Goal: Task Accomplishment & Management: Manage account settings

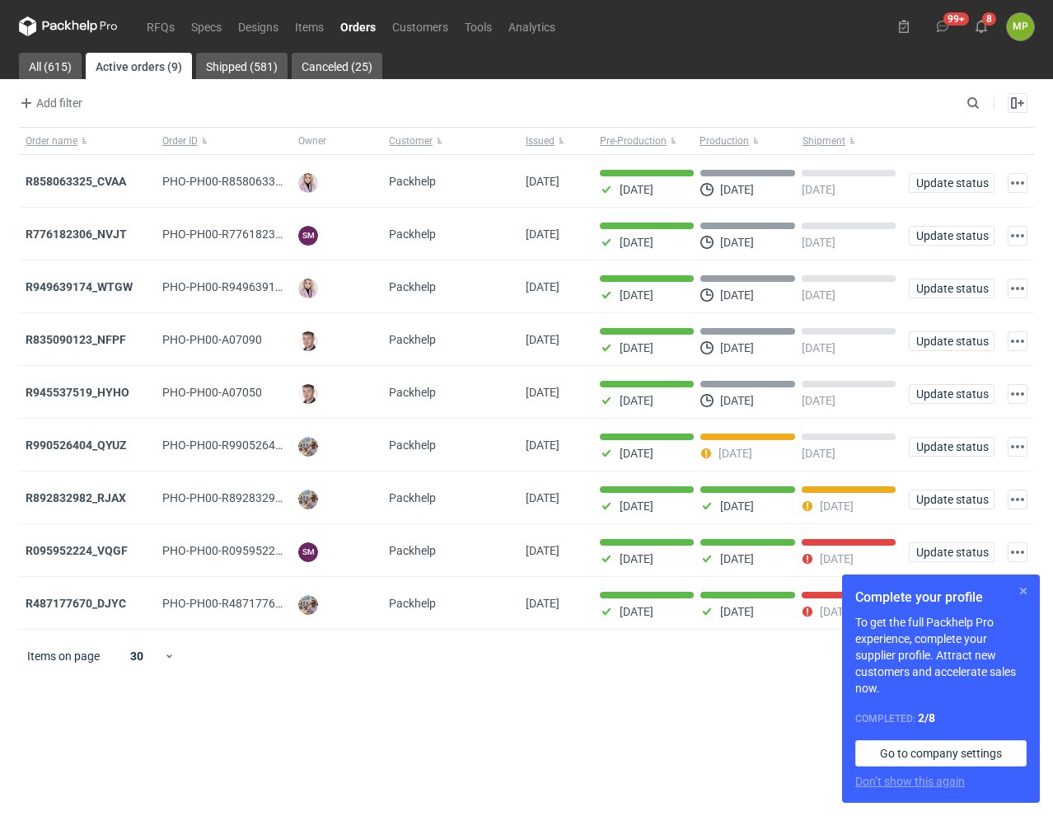
click at [1020, 594] on button "button" at bounding box center [1024, 591] width 20 height 20
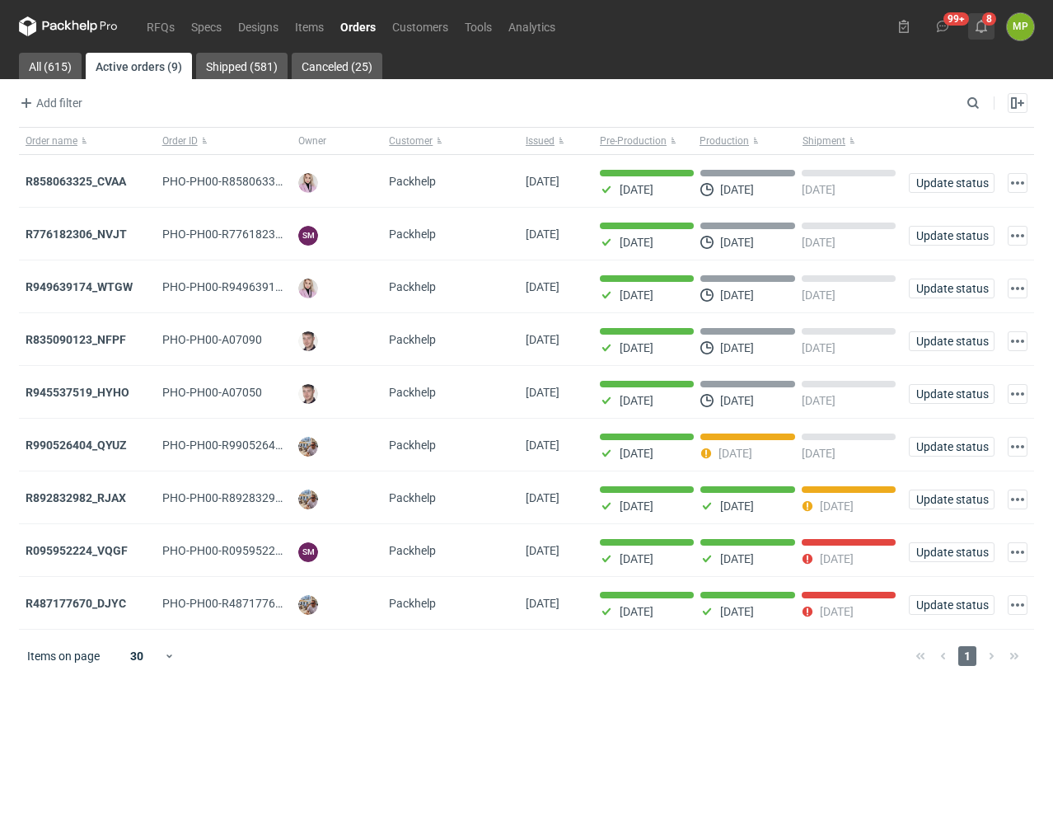
click at [980, 34] on button "8" at bounding box center [981, 26] width 26 height 26
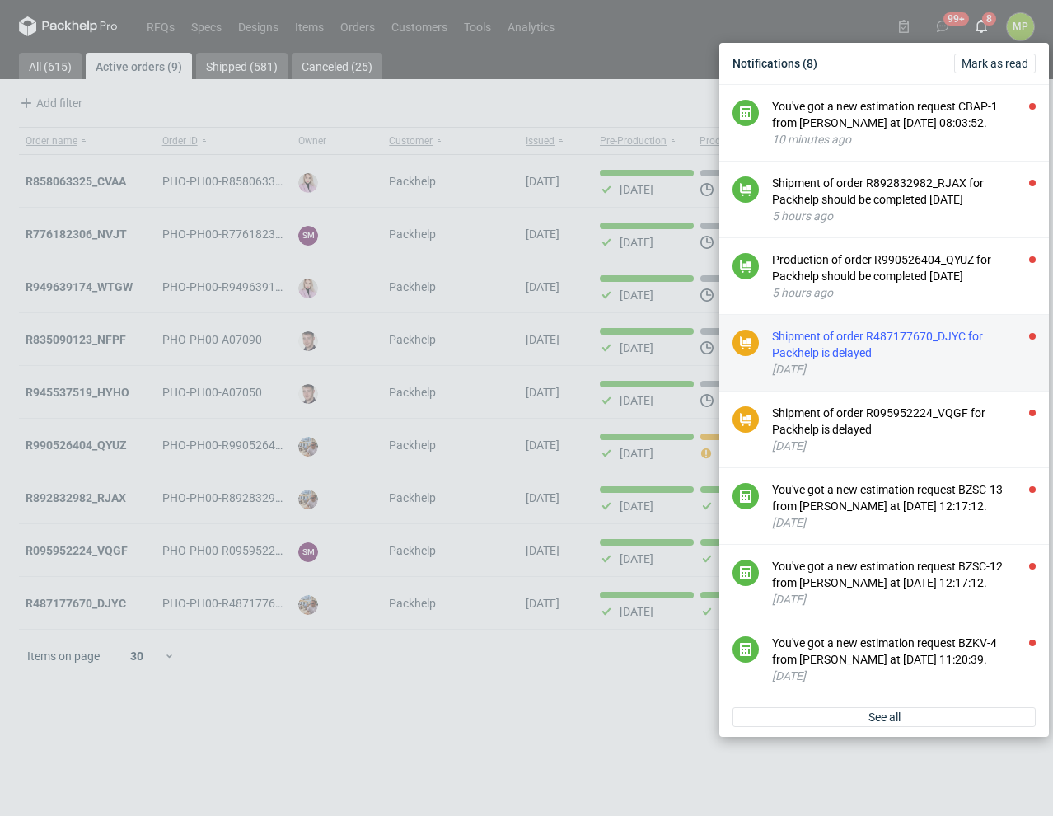
click at [892, 363] on div "[DATE]" at bounding box center [904, 369] width 264 height 16
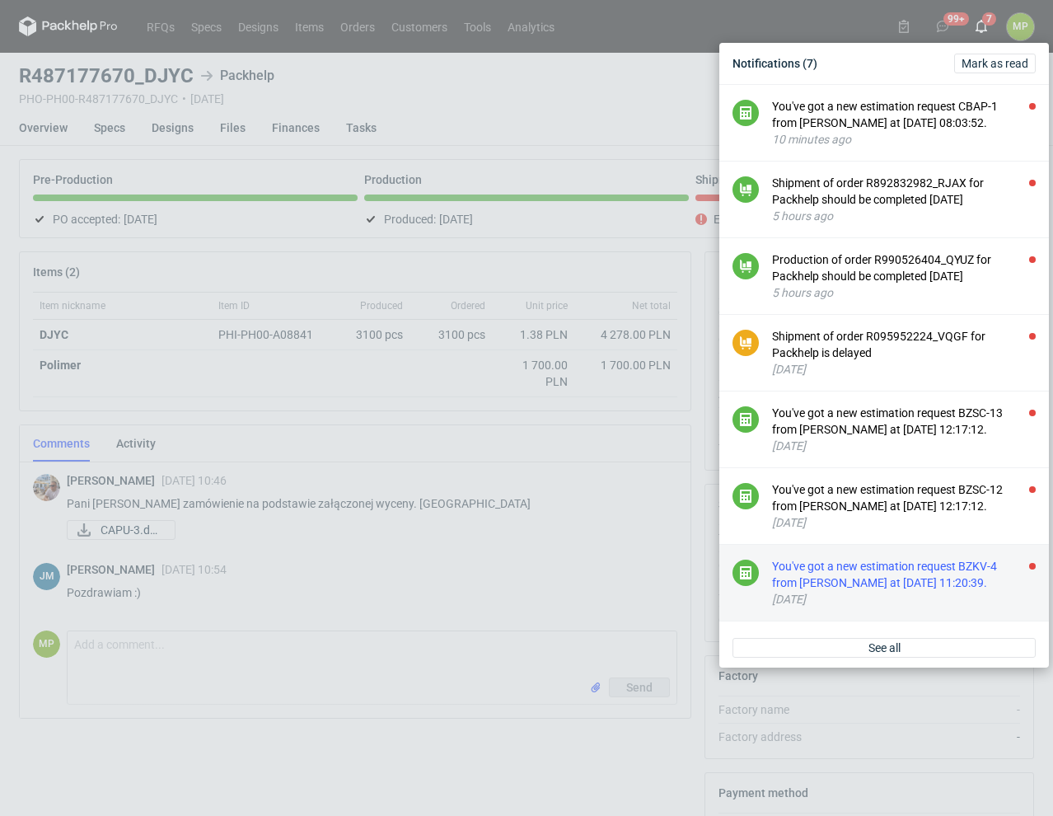
click at [882, 586] on div "You've got a new estimation request BZKV-4 from [PERSON_NAME] at [DATE] 11:20:3…" at bounding box center [904, 574] width 264 height 33
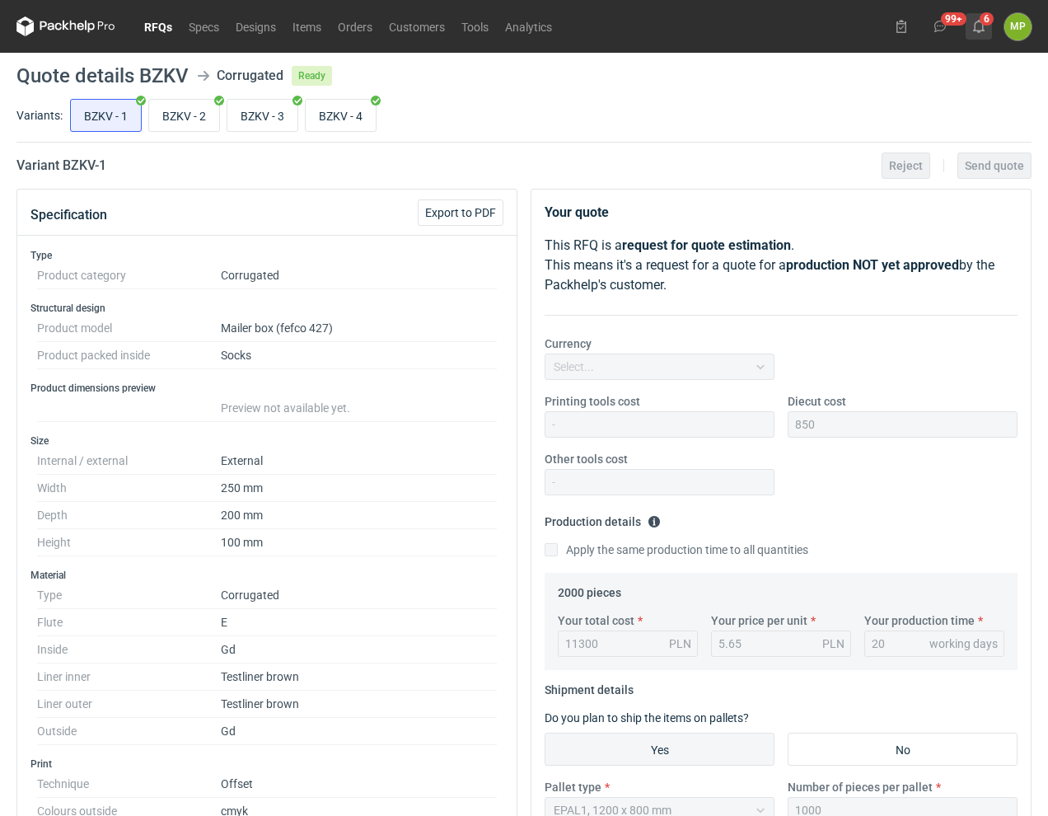
click at [980, 20] on use at bounding box center [979, 26] width 12 height 13
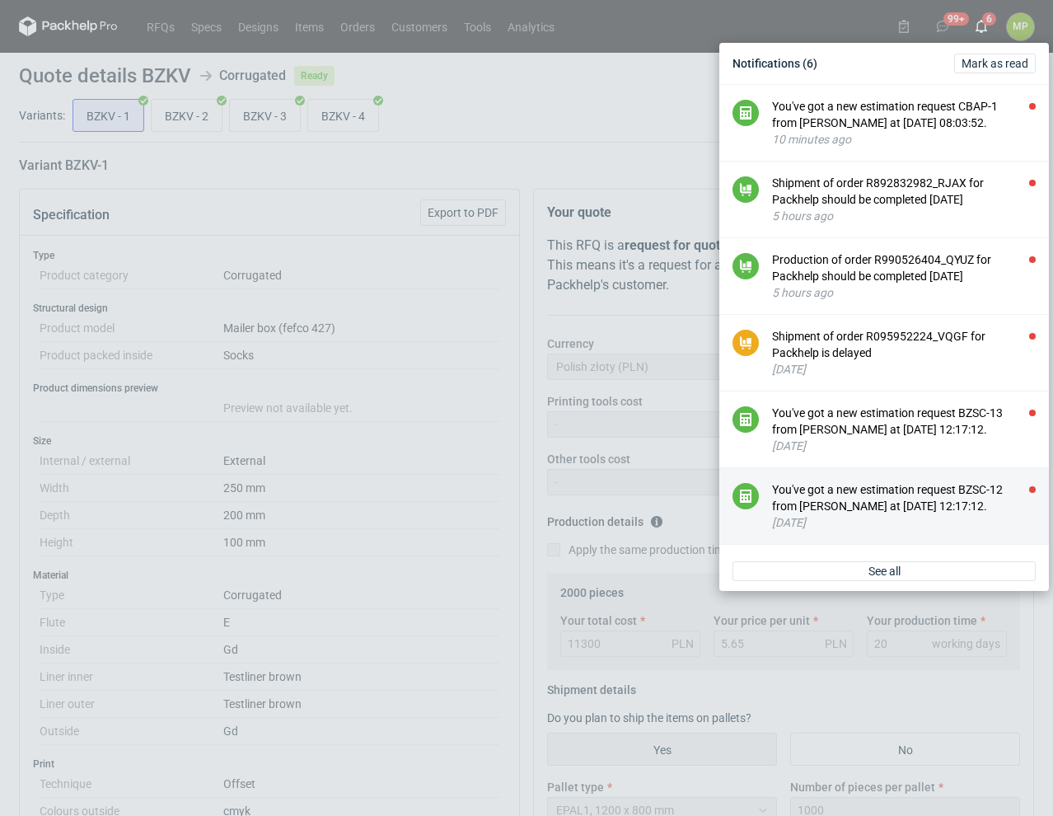
click at [932, 480] on li "You've got a new estimation request BZSC-12 from [PERSON_NAME] at [DATE] 12:17:…" at bounding box center [885, 506] width 330 height 77
click at [946, 499] on div "You've got a new estimation request BZSC-12 from [PERSON_NAME] at [DATE] 12:17:…" at bounding box center [904, 497] width 264 height 33
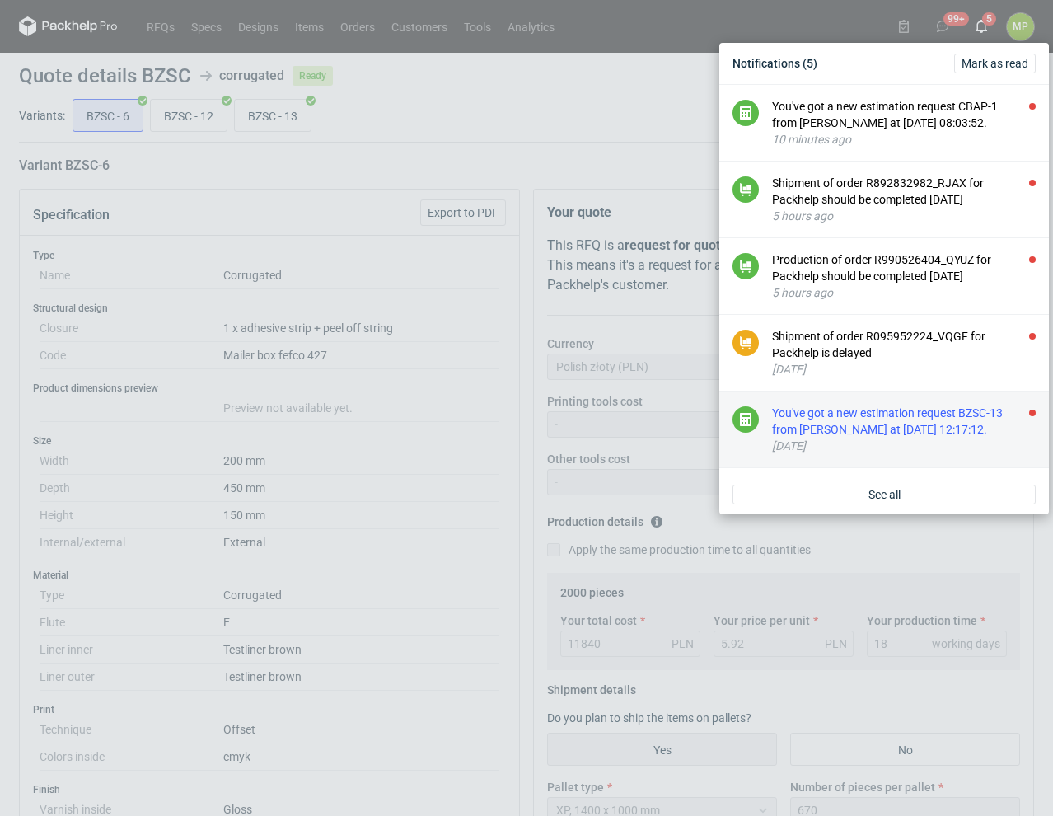
click at [940, 448] on div "[DATE]" at bounding box center [904, 446] width 264 height 16
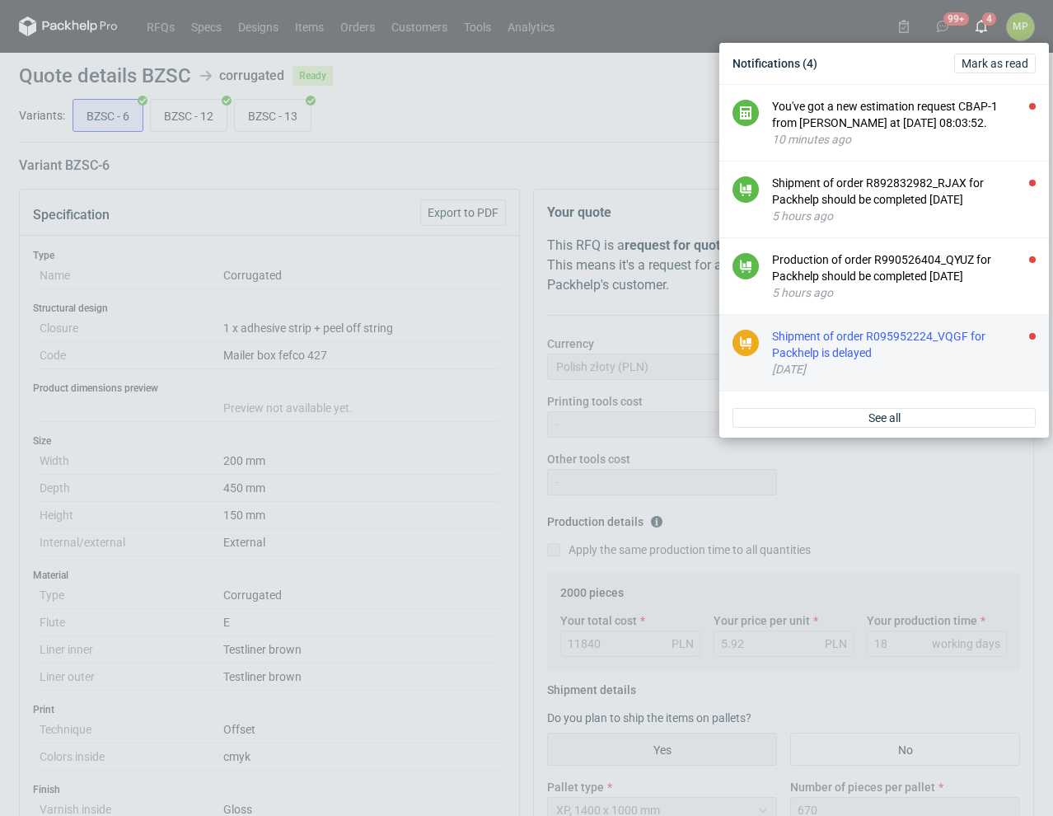
click at [927, 348] on div "Shipment of order R095952224_VQGF for Packhelp is delayed" at bounding box center [904, 344] width 264 height 33
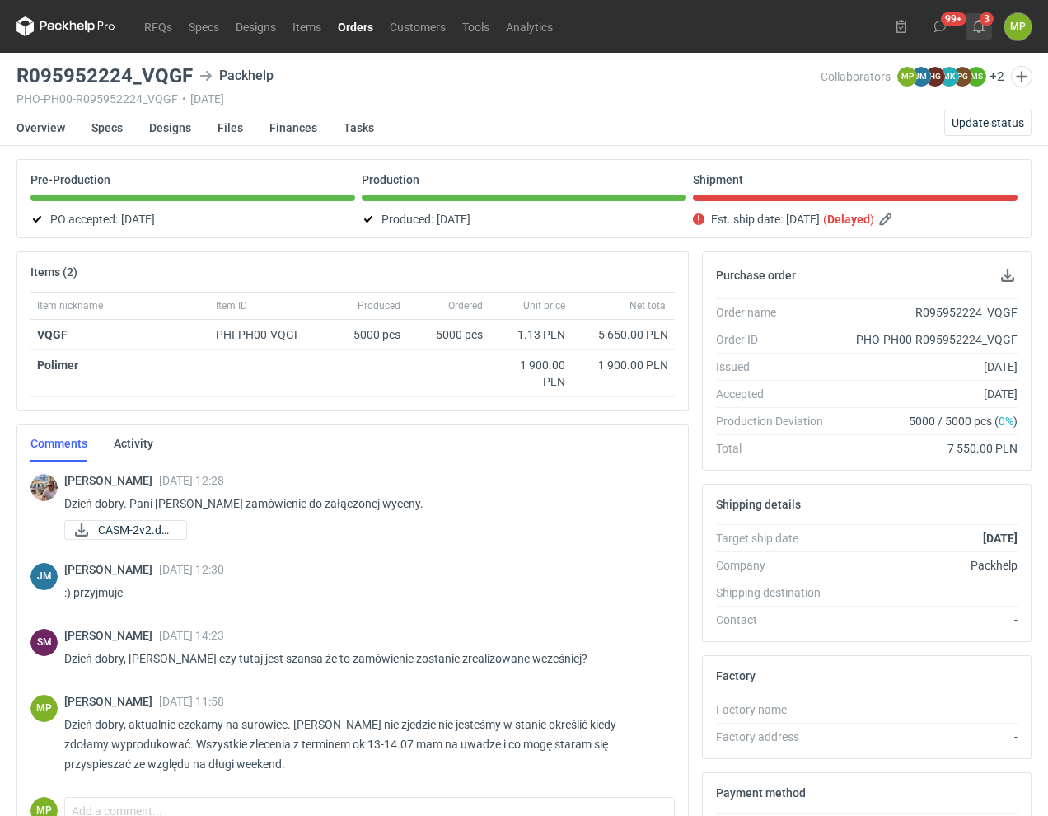
click at [973, 29] on icon at bounding box center [979, 26] width 13 height 13
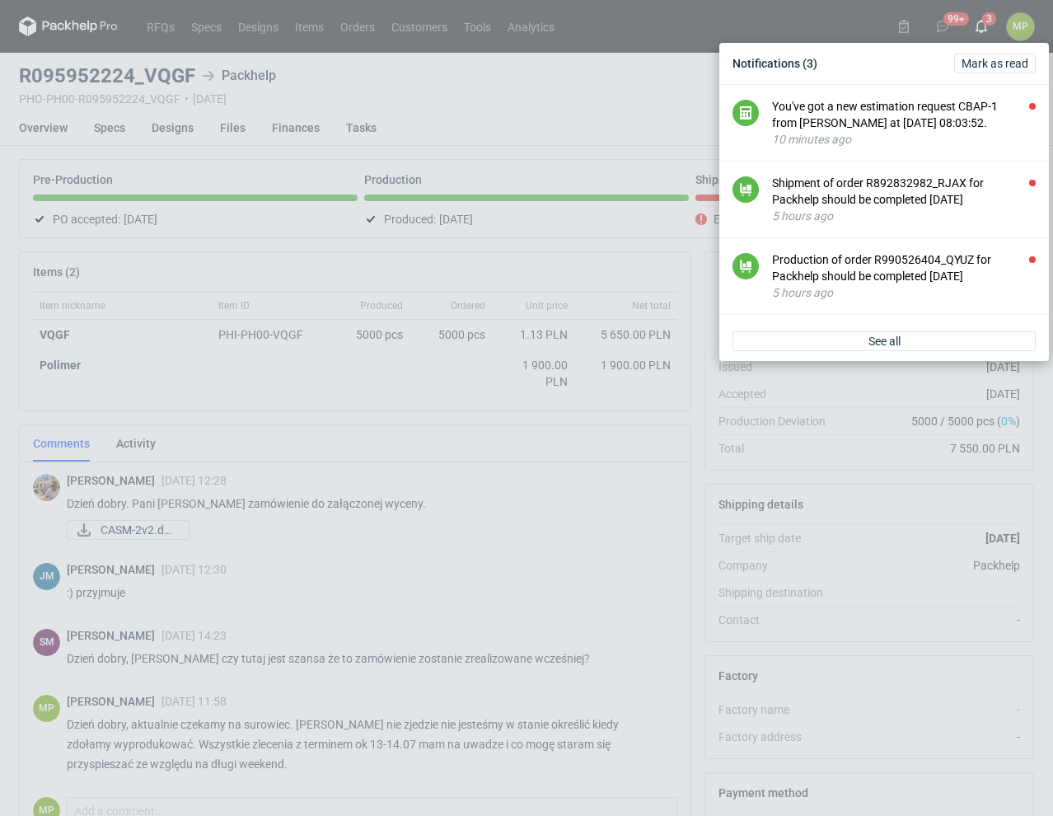
click at [917, 330] on div "See all" at bounding box center [885, 341] width 330 height 40
click at [918, 335] on link "See all" at bounding box center [884, 341] width 303 height 20
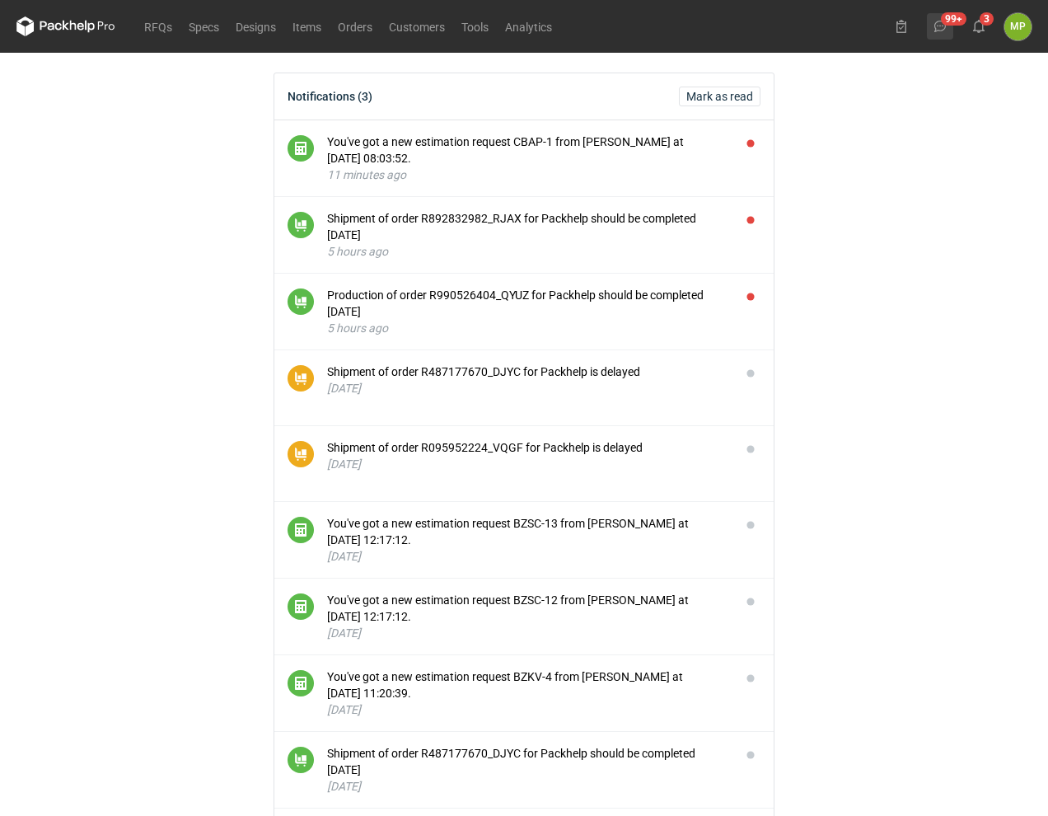
click at [948, 34] on button "99+" at bounding box center [940, 26] width 26 height 26
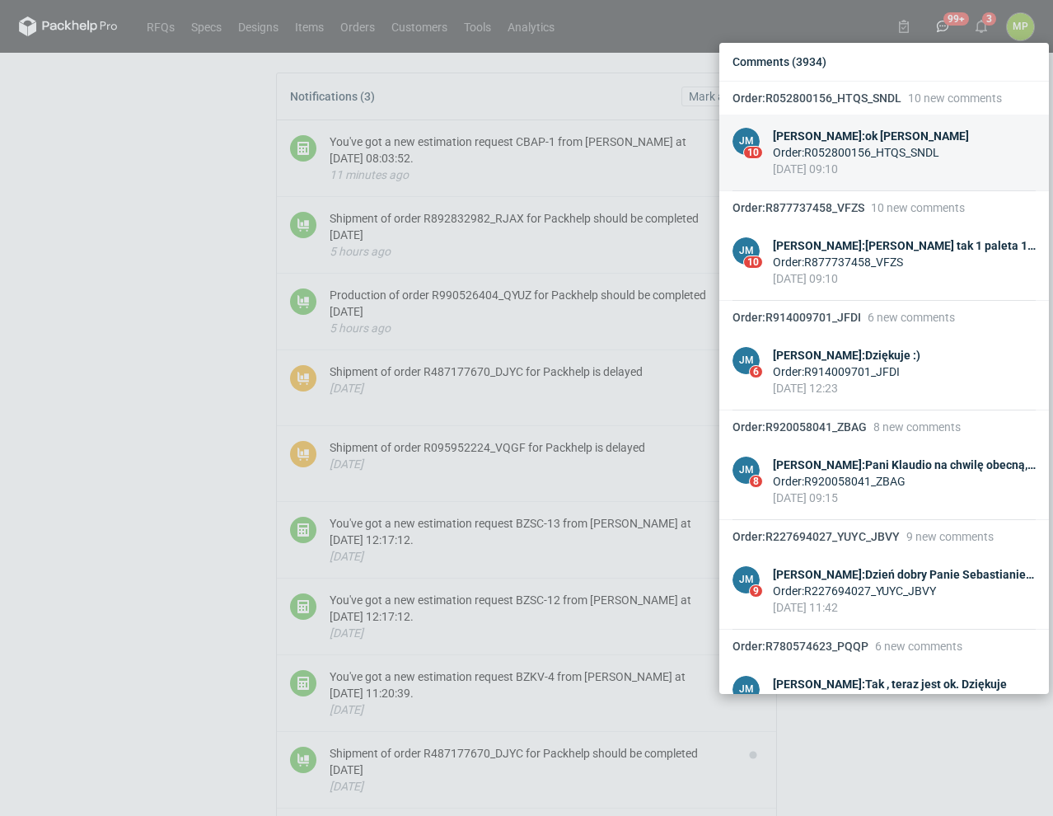
click at [917, 152] on div "Order : R052800156_HTQS_SNDL" at bounding box center [871, 152] width 196 height 16
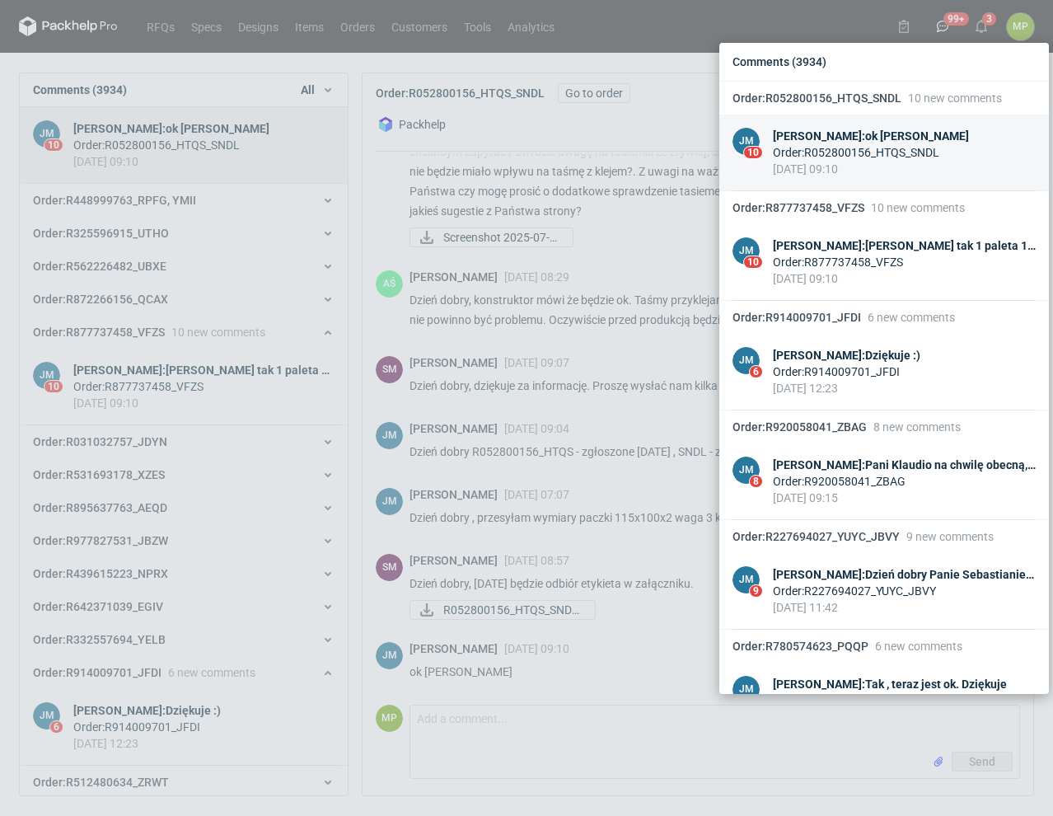
scroll to position [360, 0]
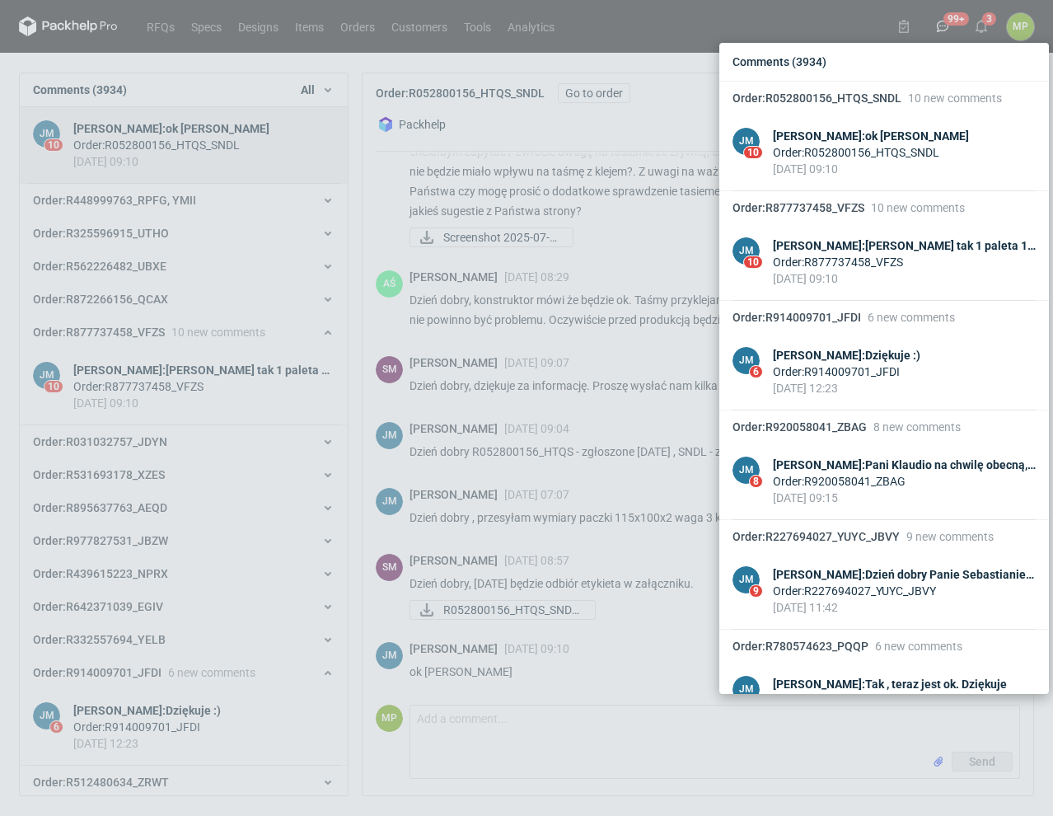
click at [179, 389] on div "Comments (3934) Order : R052800156_HTQS_SNDL 10 new comments JM 10 [PERSON_NAME…" at bounding box center [526, 408] width 1053 height 816
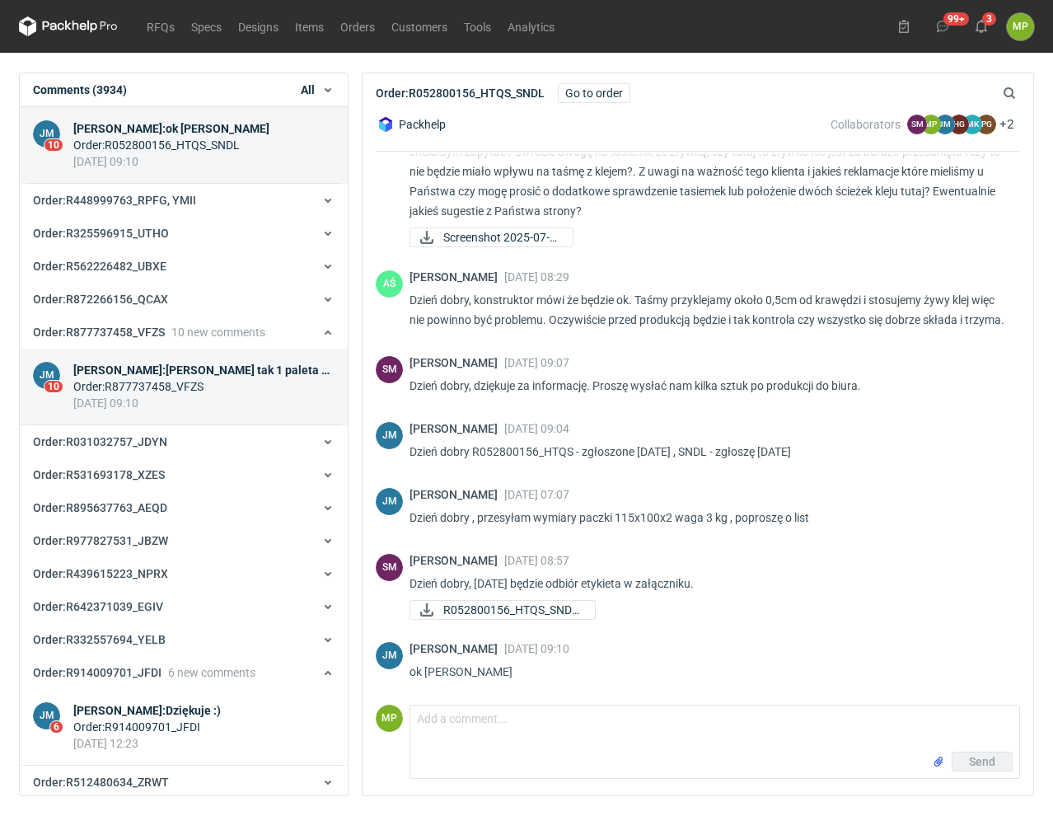
click at [214, 382] on div "Order : R877737458_VFZS" at bounding box center [203, 386] width 261 height 16
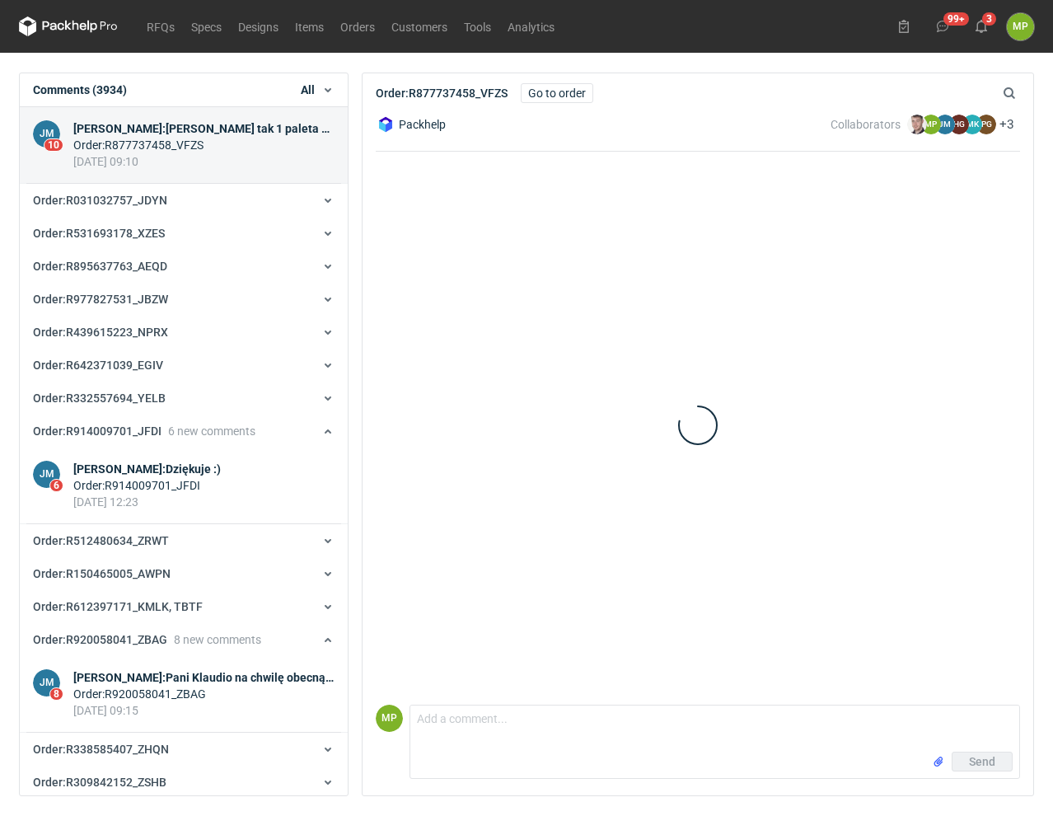
scroll to position [233, 0]
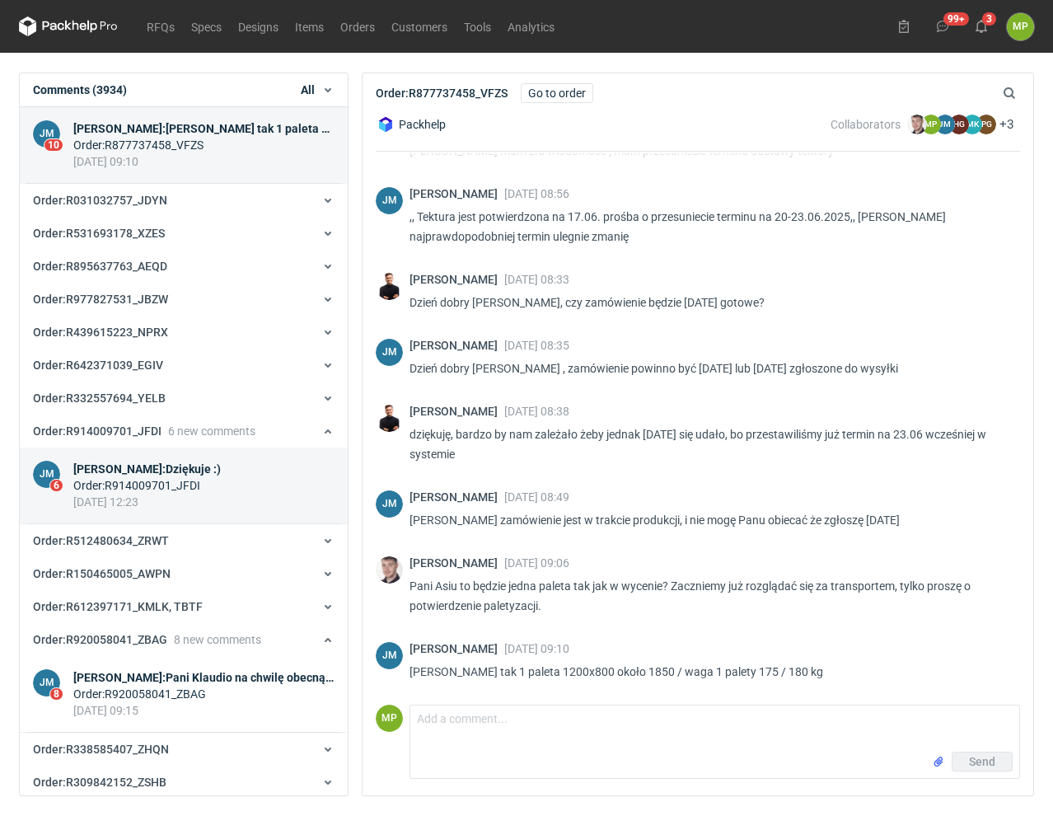
click at [197, 483] on div "Order : R914009701_JFDI" at bounding box center [147, 485] width 148 height 16
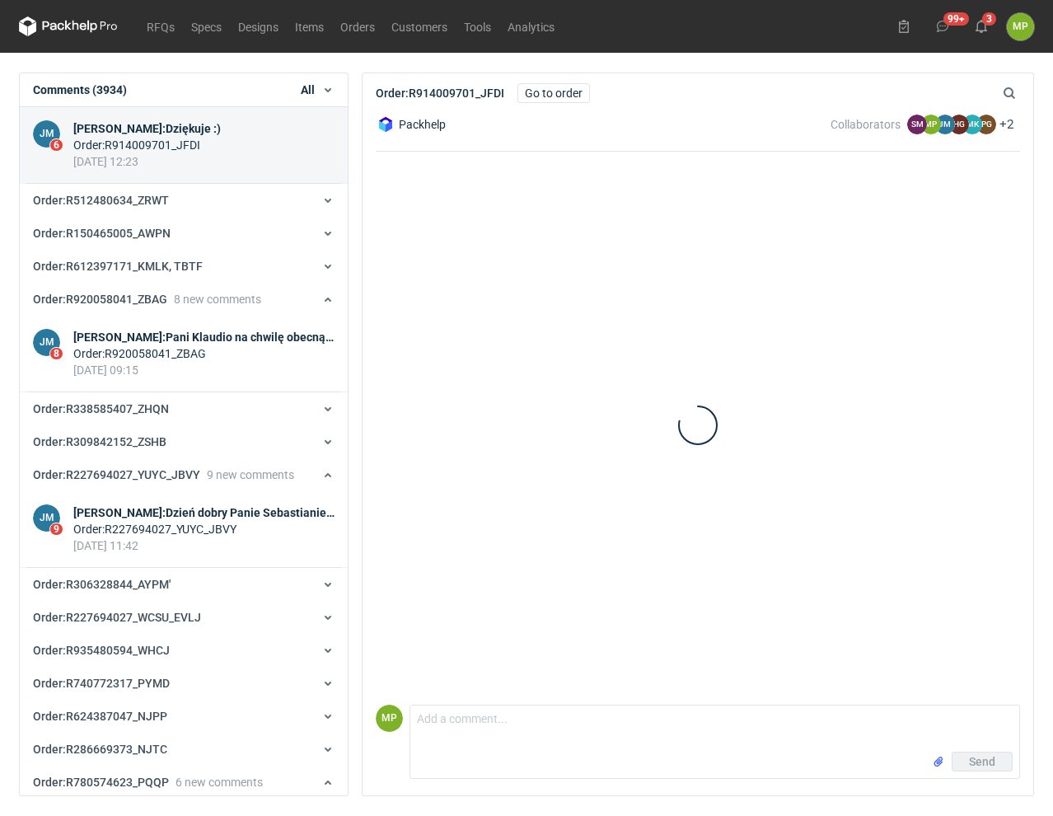
scroll to position [130, 0]
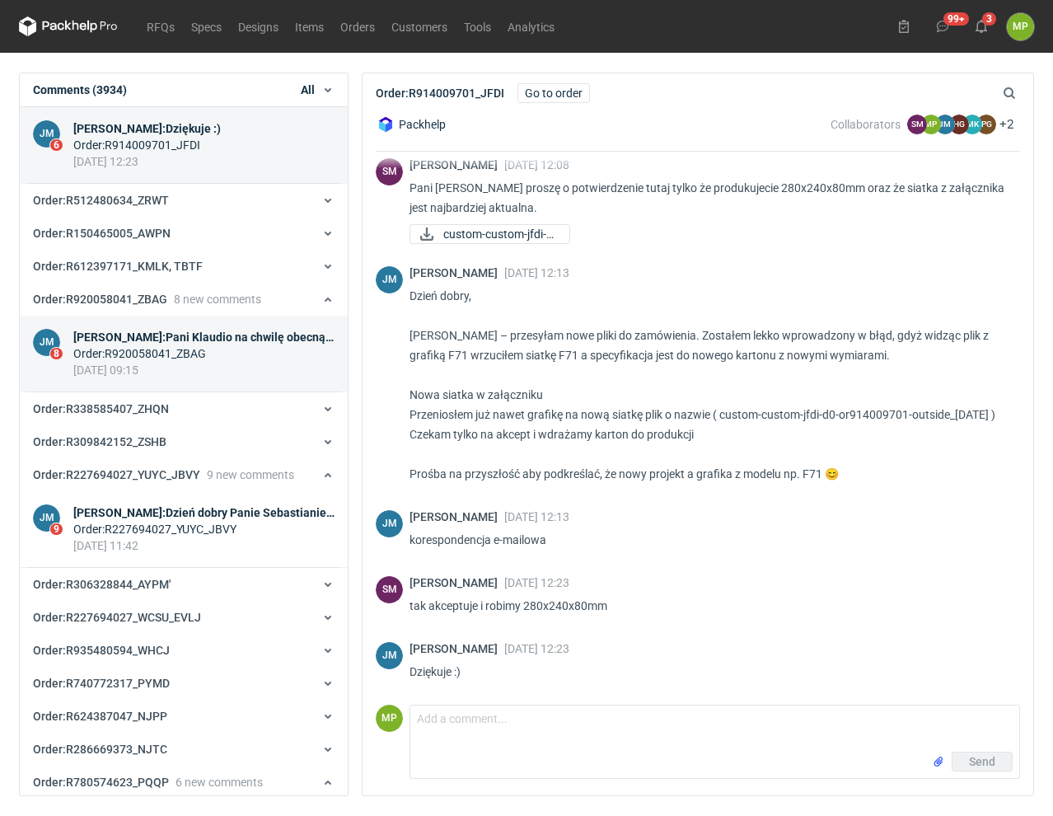
click at [220, 370] on div "[DATE] 09:15" at bounding box center [203, 370] width 261 height 16
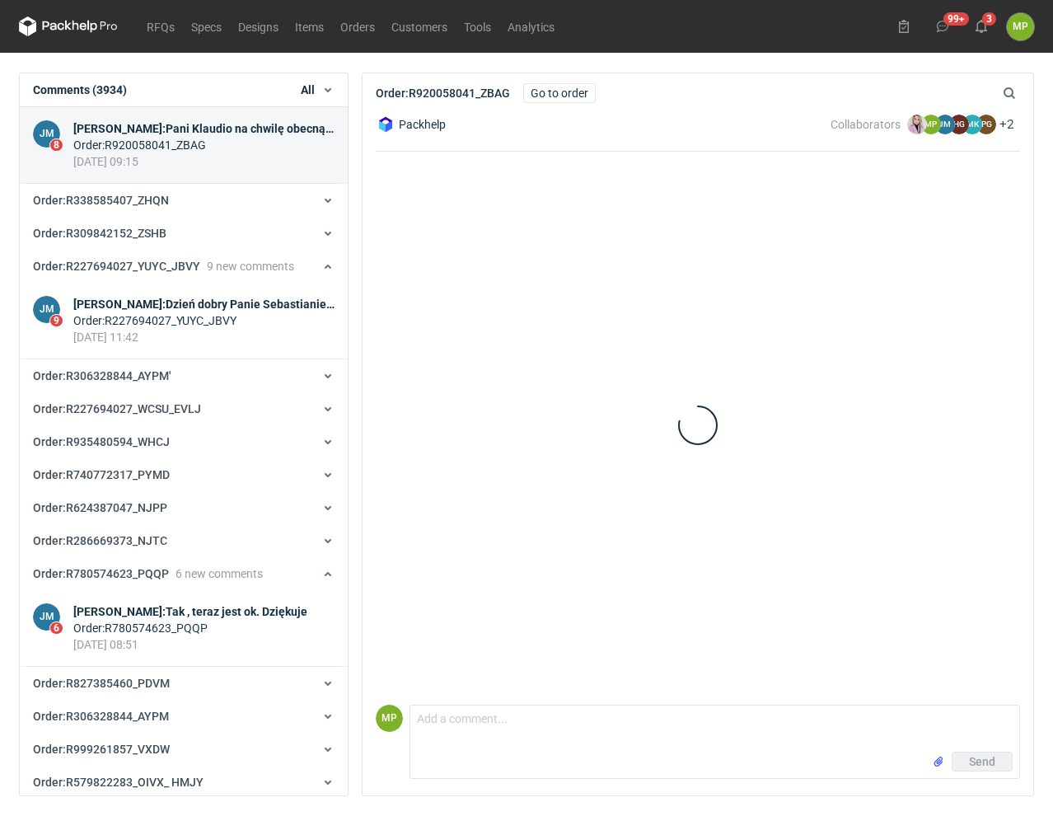
scroll to position [19, 0]
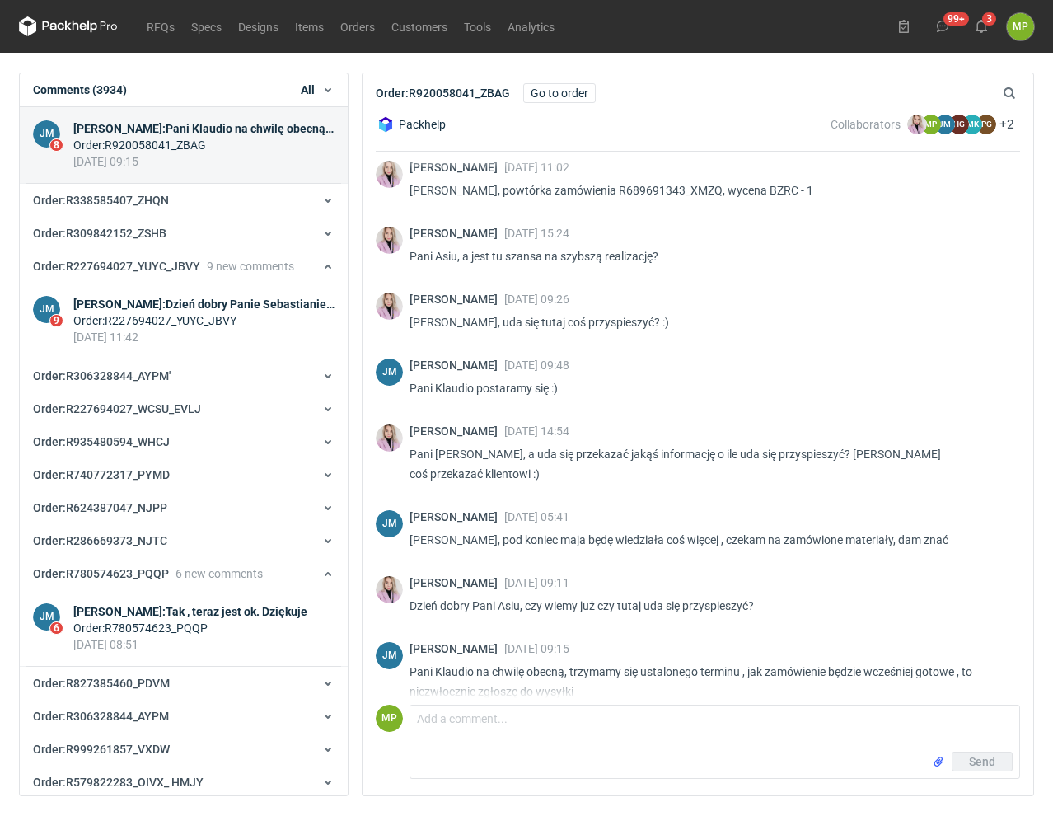
click at [325, 92] on icon "button" at bounding box center [327, 89] width 13 height 13
click at [171, 146] on div "Order : R920058041_ZBAG" at bounding box center [203, 145] width 261 height 16
click at [159, 316] on div "Order : R227694027_YUYC_JBVY" at bounding box center [203, 320] width 261 height 16
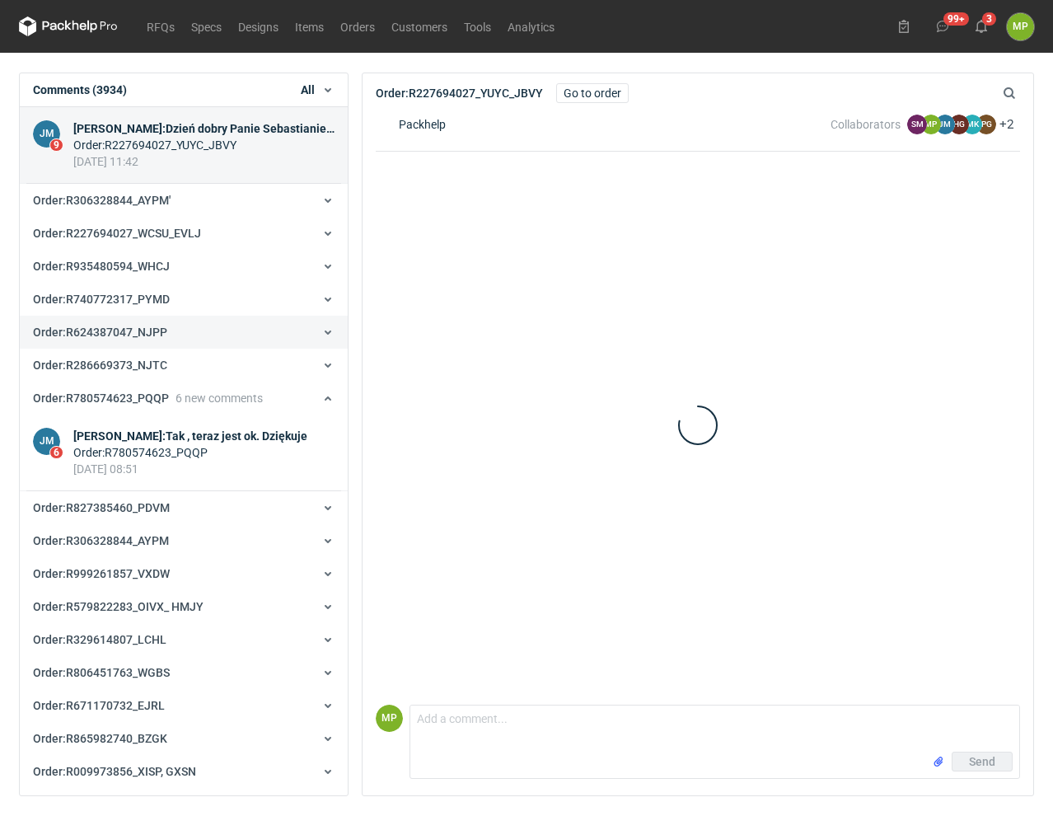
scroll to position [170, 0]
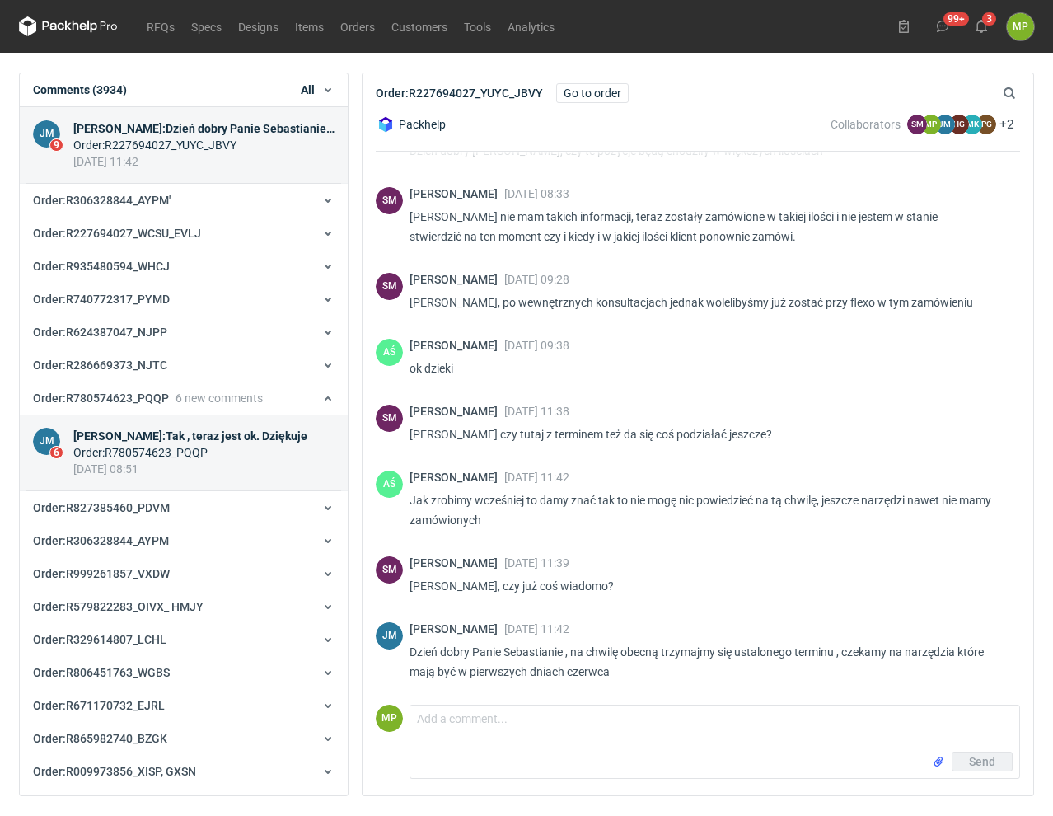
click at [237, 443] on div "[PERSON_NAME] : Tak , teraz jest ok. Dziękuje" at bounding box center [190, 436] width 234 height 16
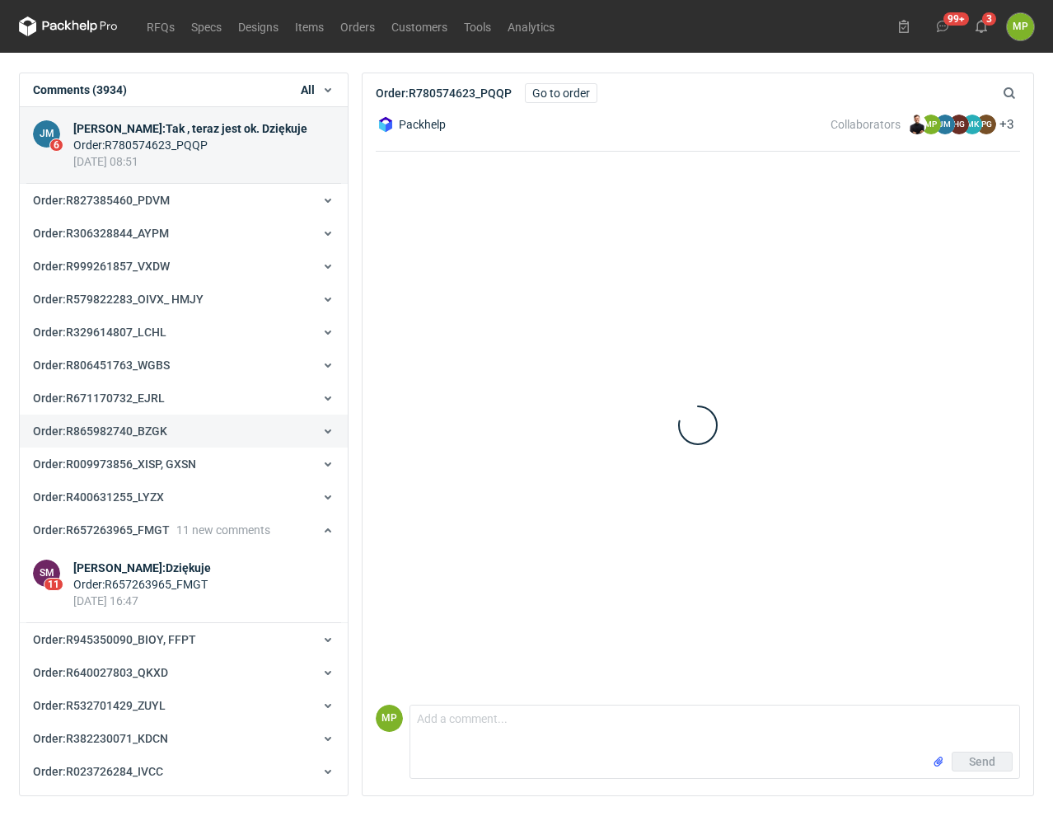
scroll to position [139, 0]
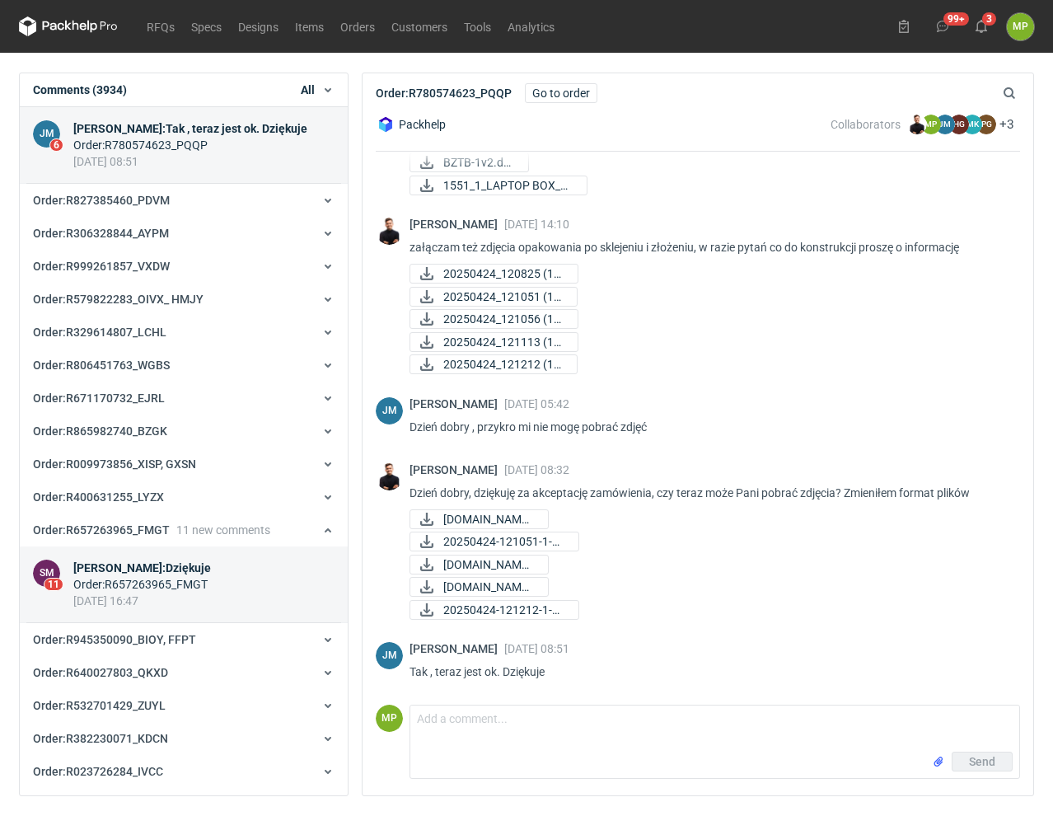
click at [216, 585] on link "SM 11 [PERSON_NAME] : Dziękuje Order : R657263965_FMGT [DATE] 16:47" at bounding box center [184, 584] width 328 height 77
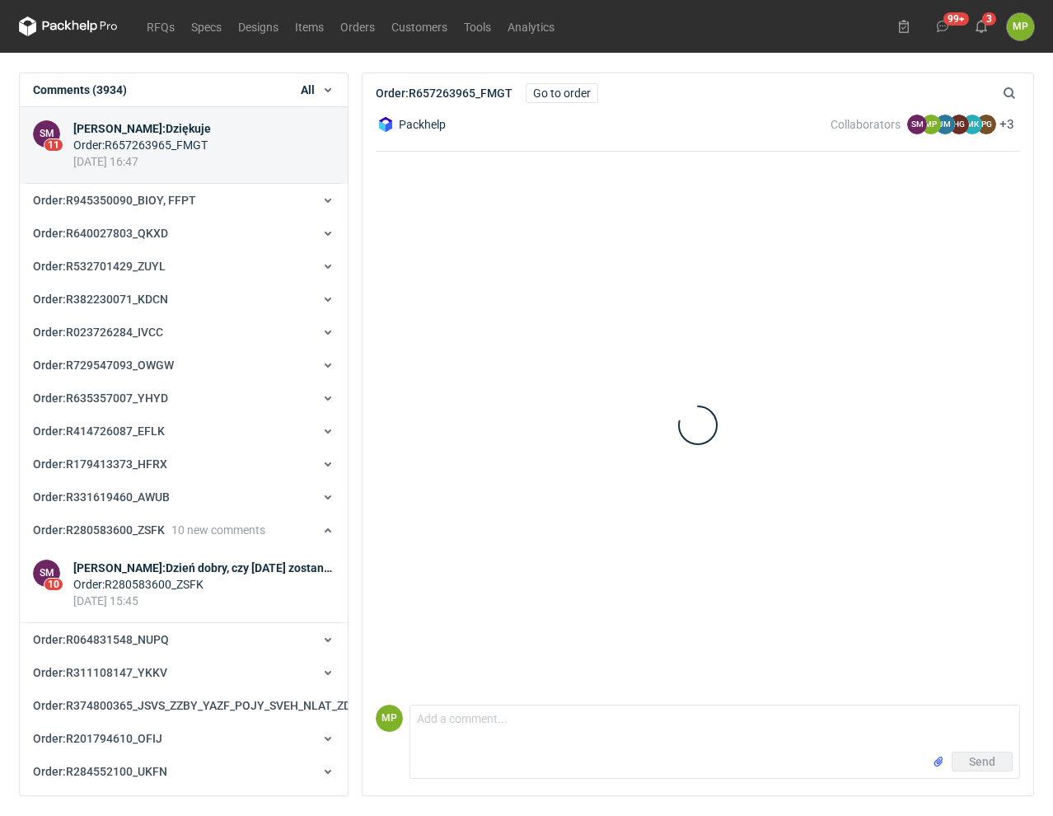
scroll to position [302, 0]
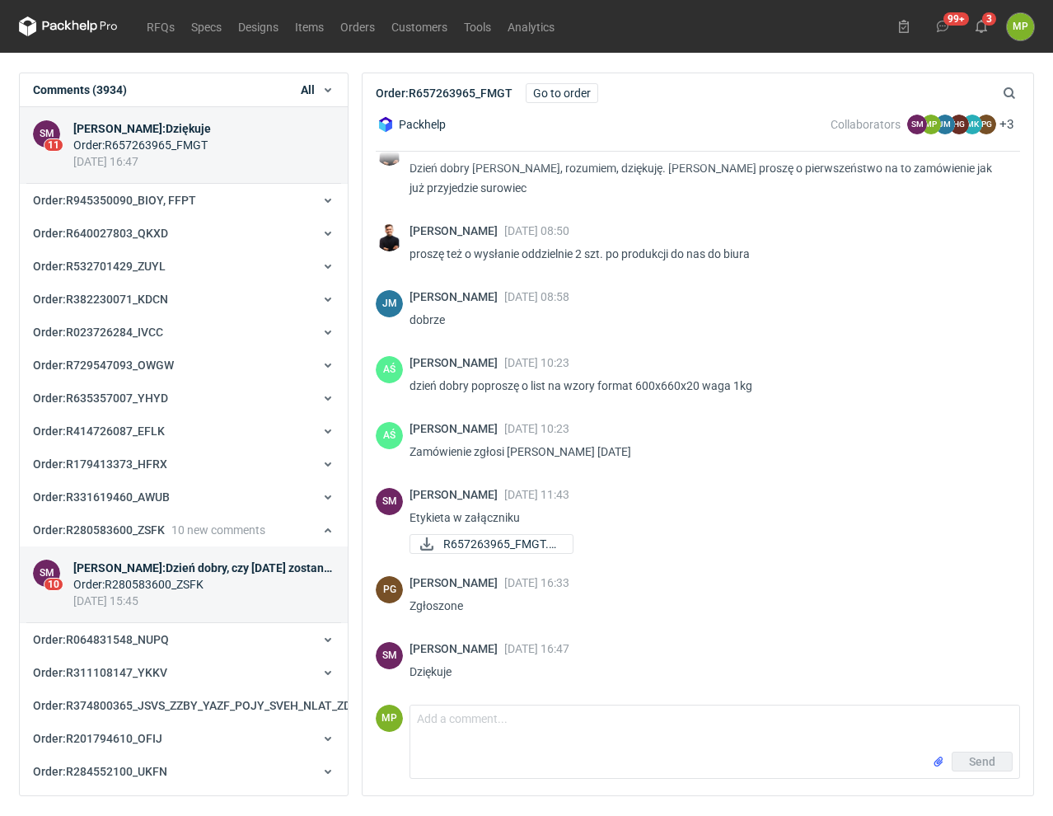
click at [218, 603] on div "[DATE] 15:45" at bounding box center [203, 601] width 261 height 16
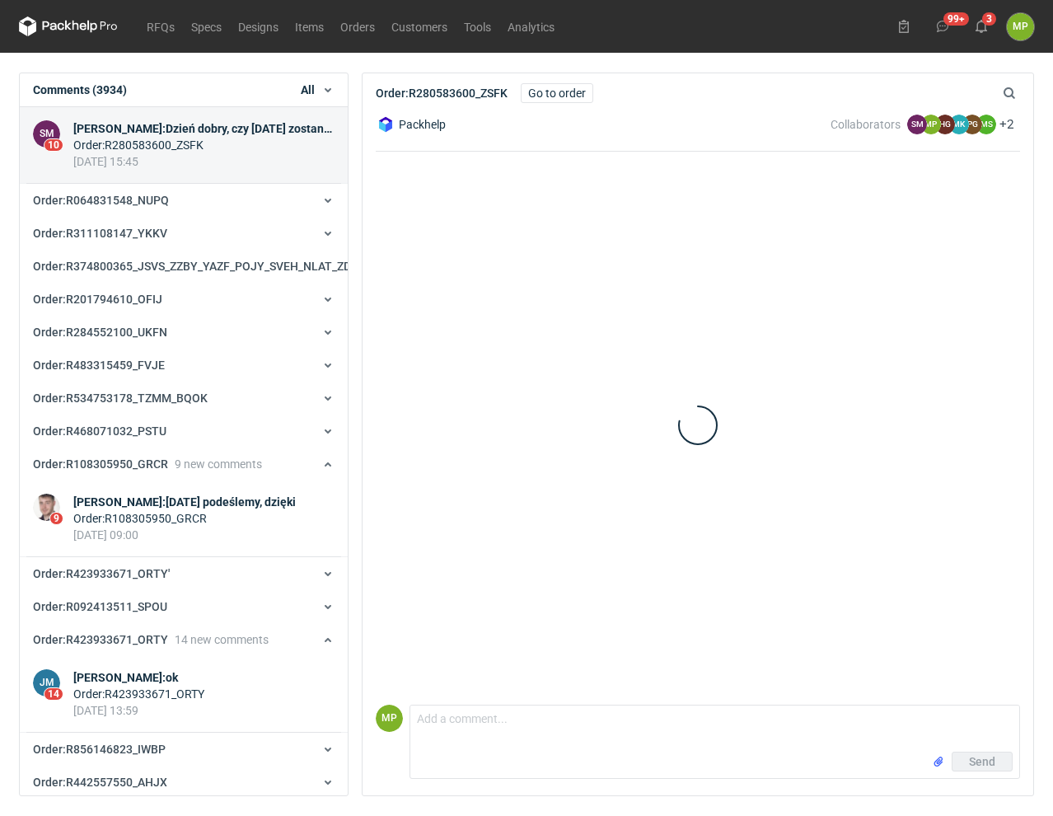
scroll to position [154, 0]
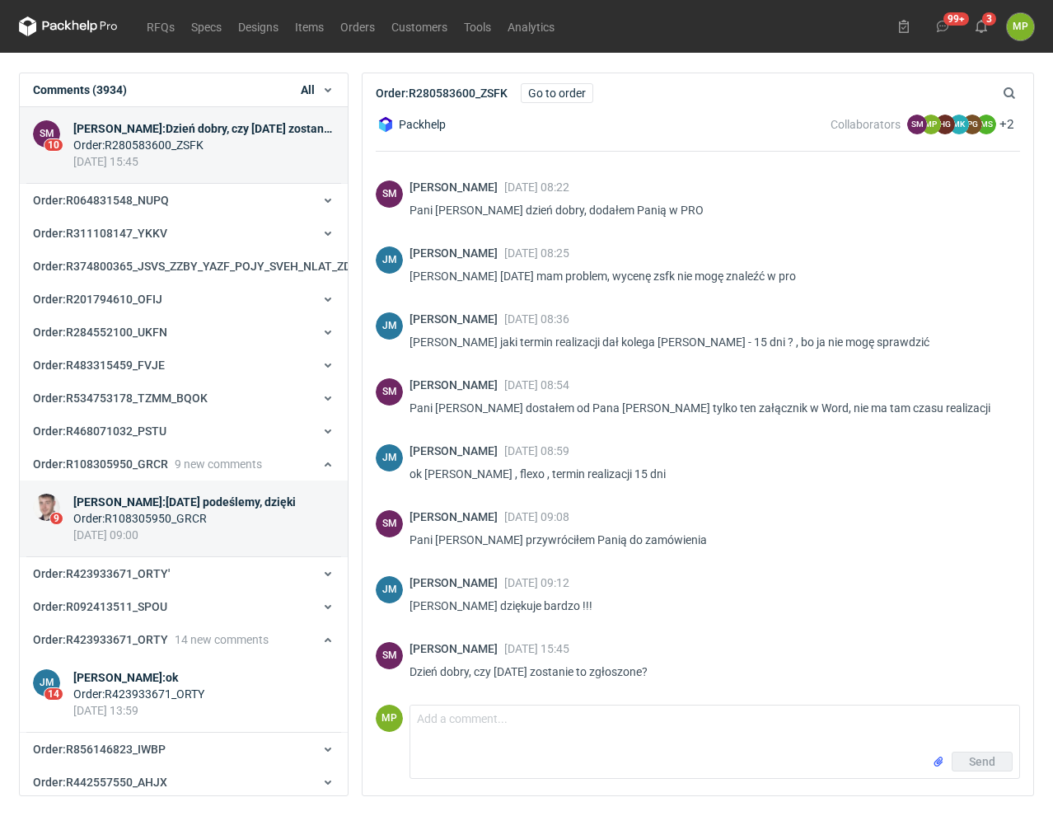
click at [232, 543] on div "[DATE] 09:00" at bounding box center [184, 535] width 223 height 16
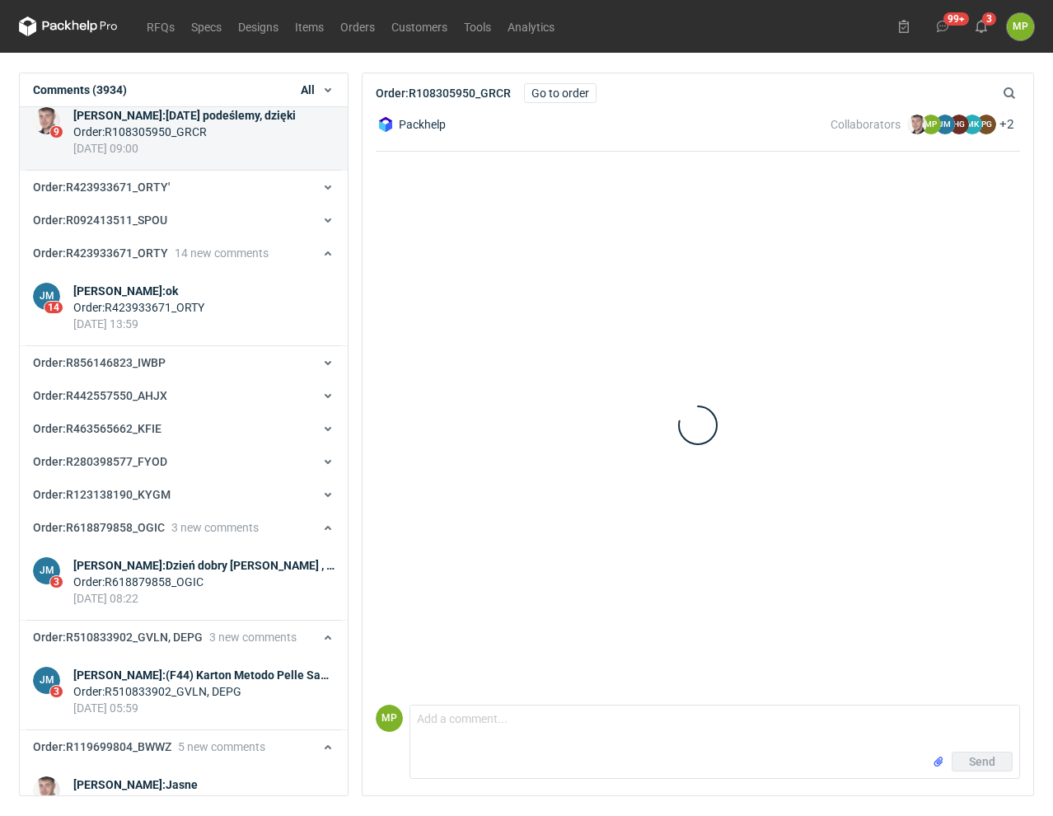
scroll to position [173, 0]
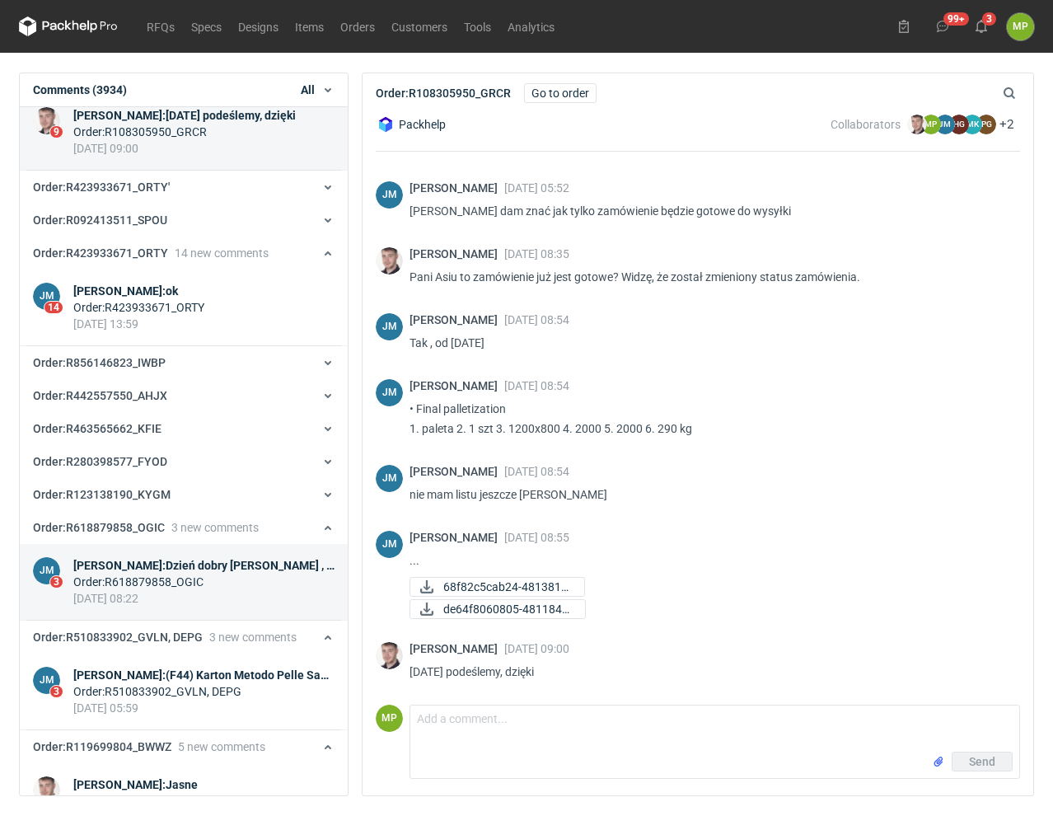
click at [227, 607] on div "[DATE] 08:22" at bounding box center [203, 598] width 261 height 16
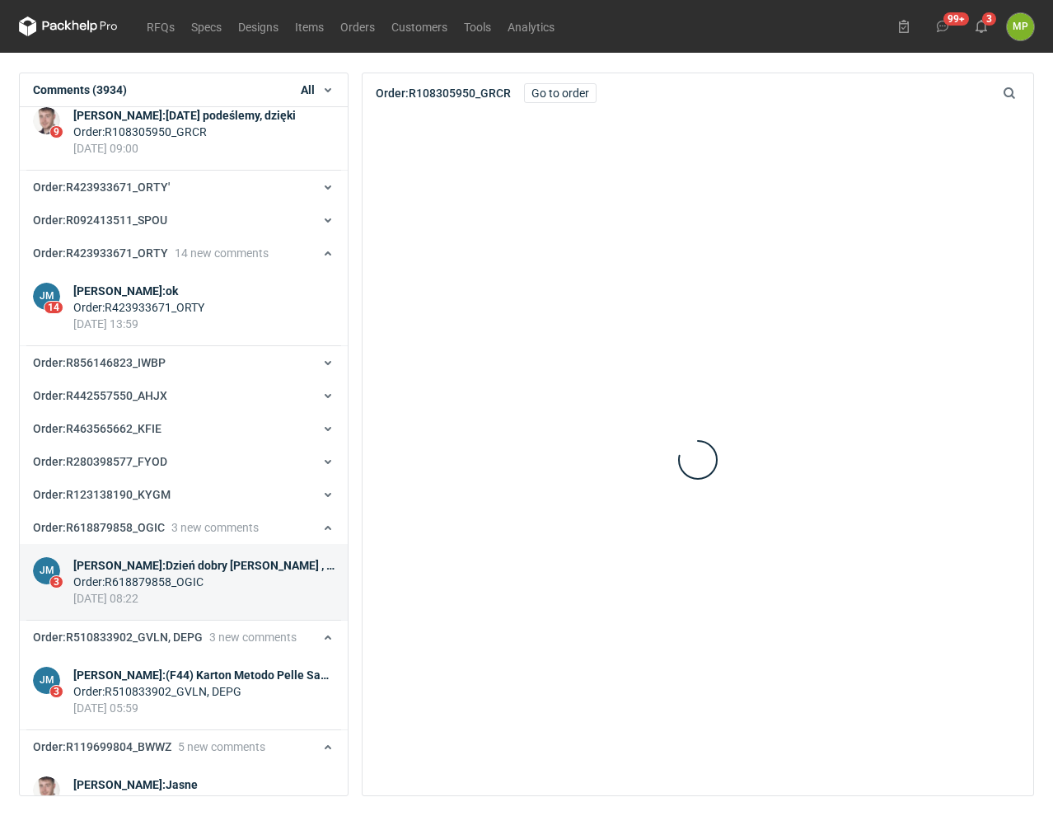
scroll to position [3747, 0]
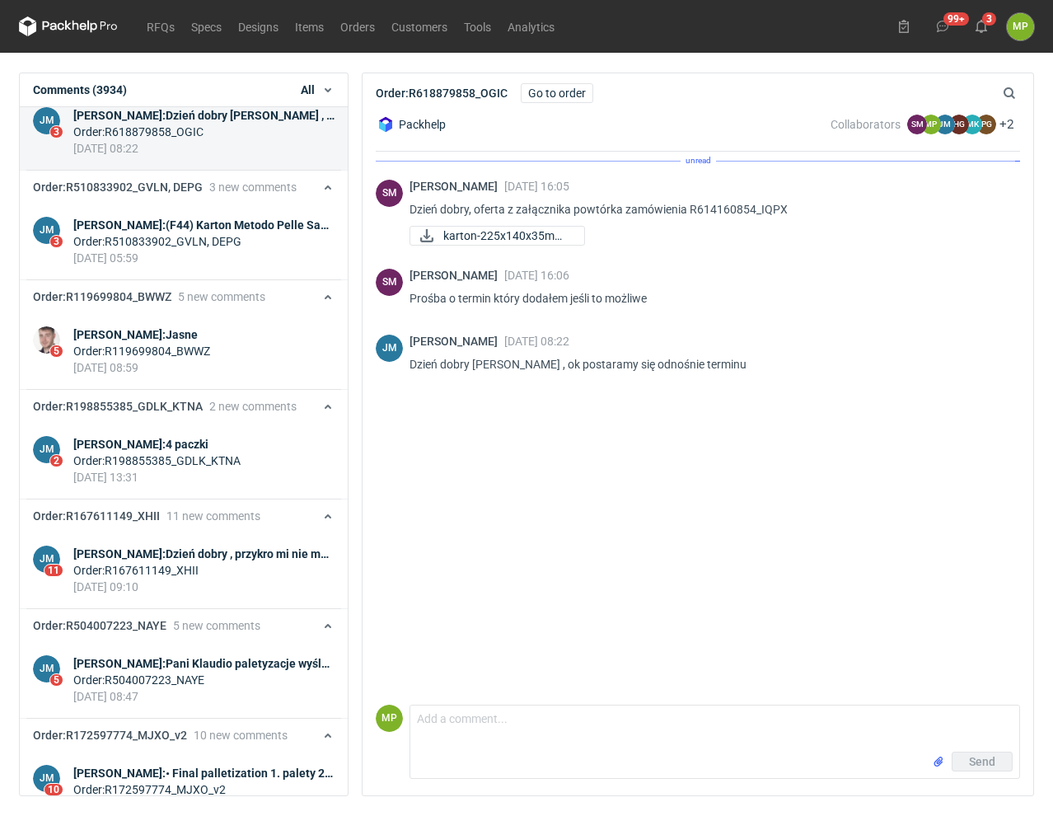
click at [231, 156] on div "[DATE] 08:22" at bounding box center [203, 148] width 261 height 16
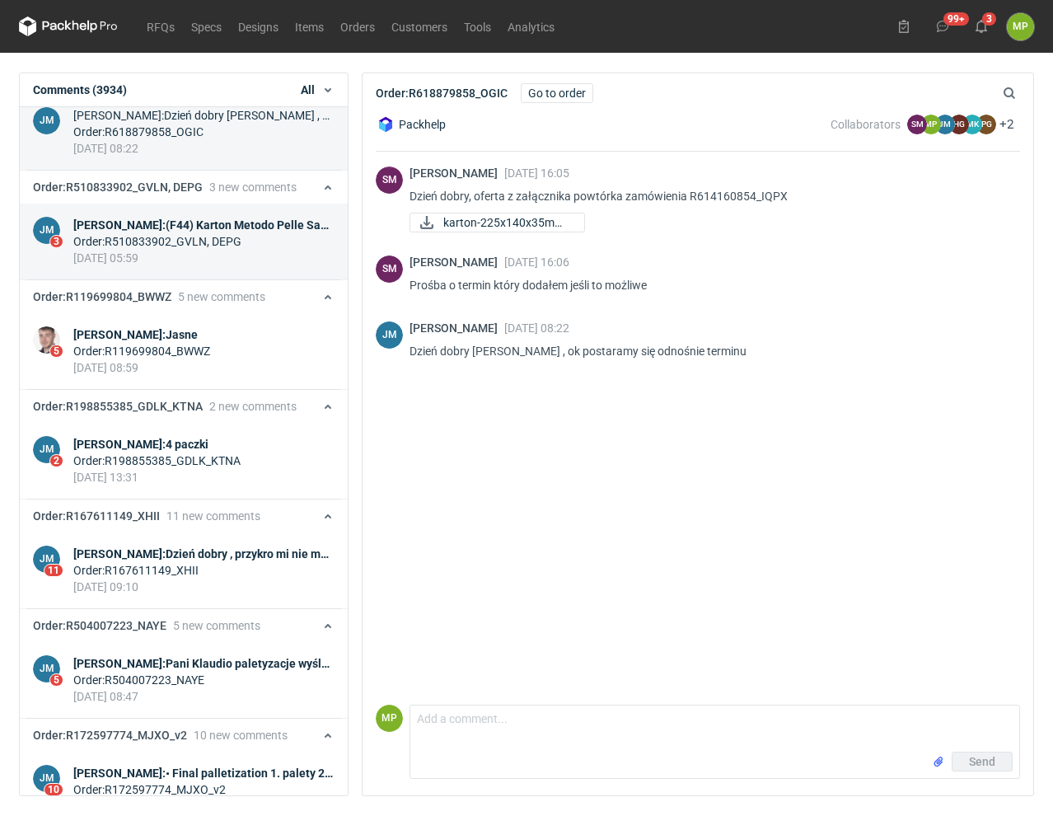
click at [203, 250] on div "Order : R510833902_GVLN, DEPG" at bounding box center [203, 241] width 261 height 16
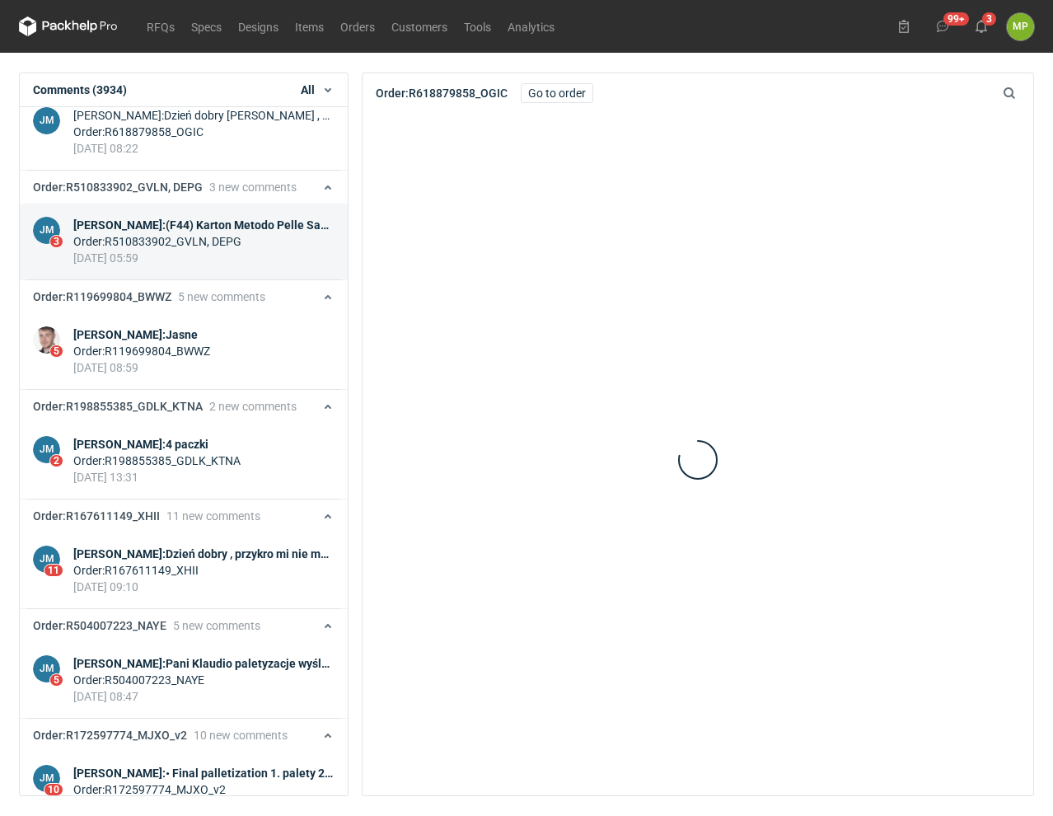
scroll to position [3857, 0]
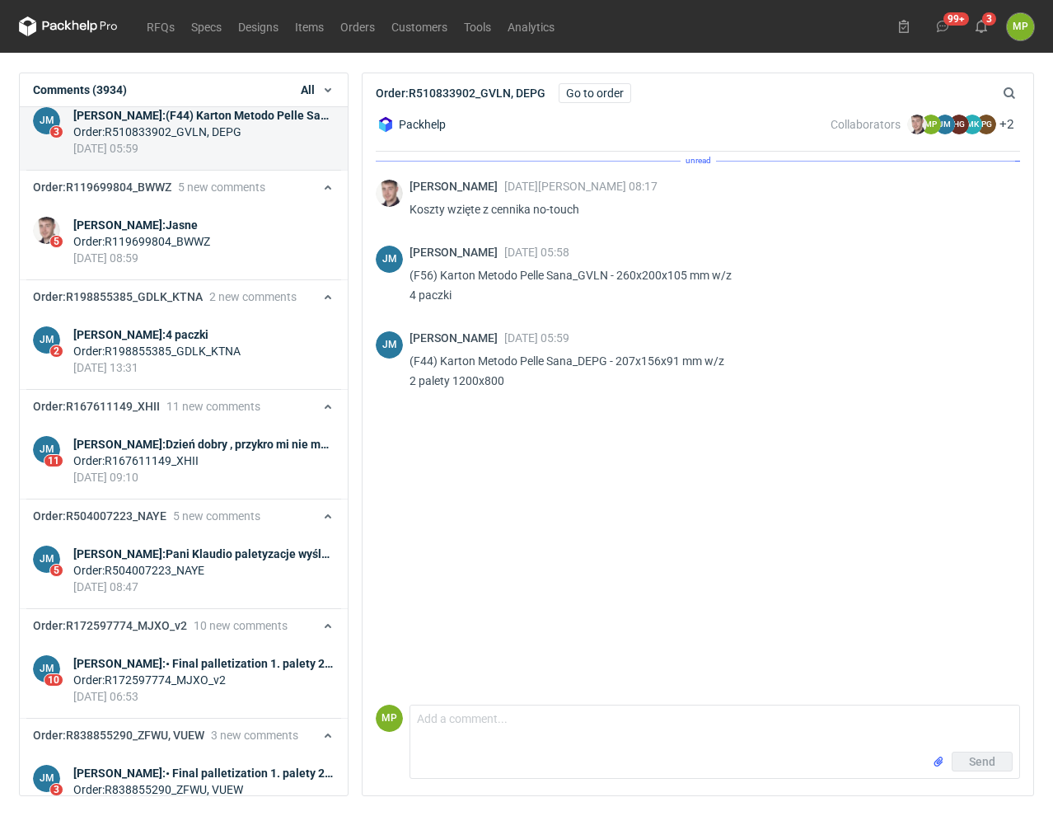
click at [203, 250] on div "Order : R119699804_BWWZ" at bounding box center [141, 241] width 137 height 16
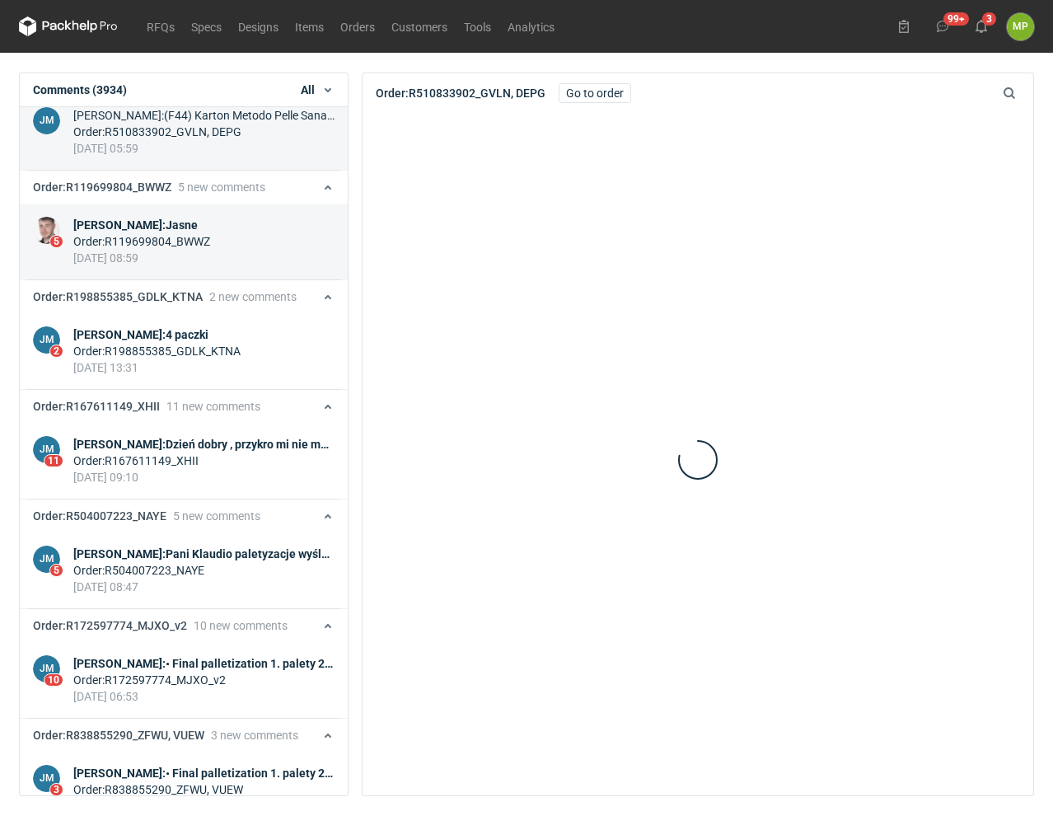
scroll to position [3966, 0]
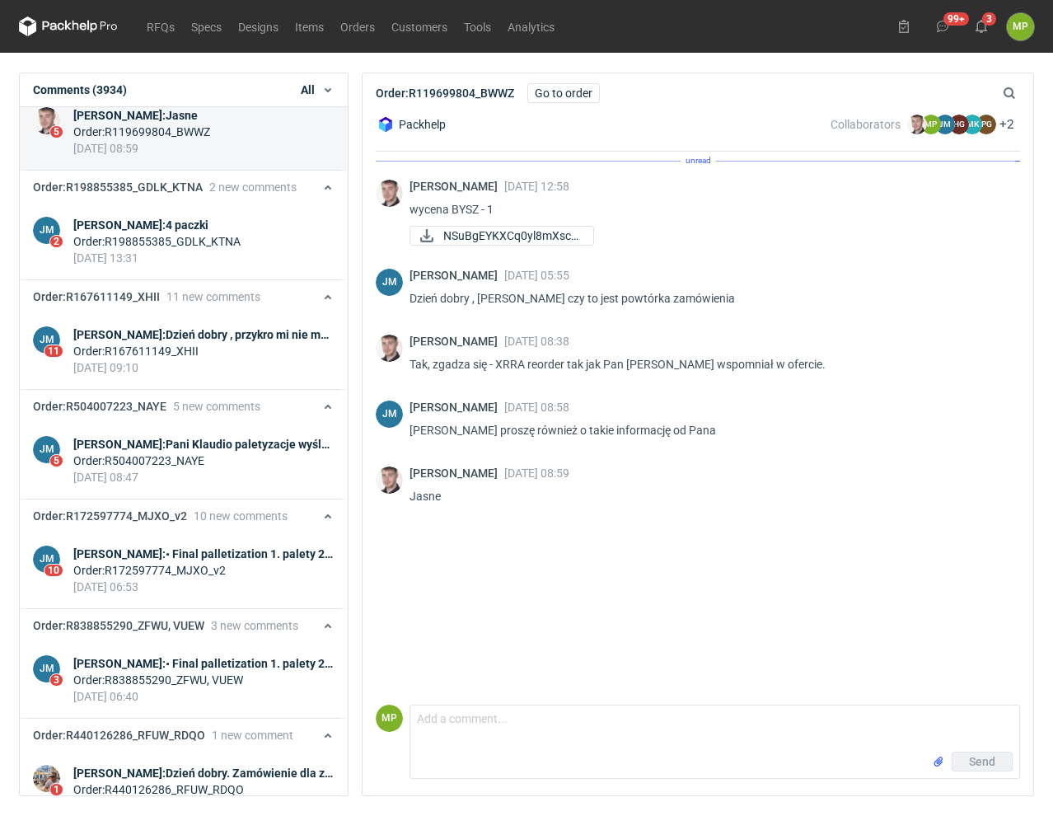
click at [203, 250] on div "Order : R198855385_GDLK_KTNA" at bounding box center [156, 241] width 167 height 16
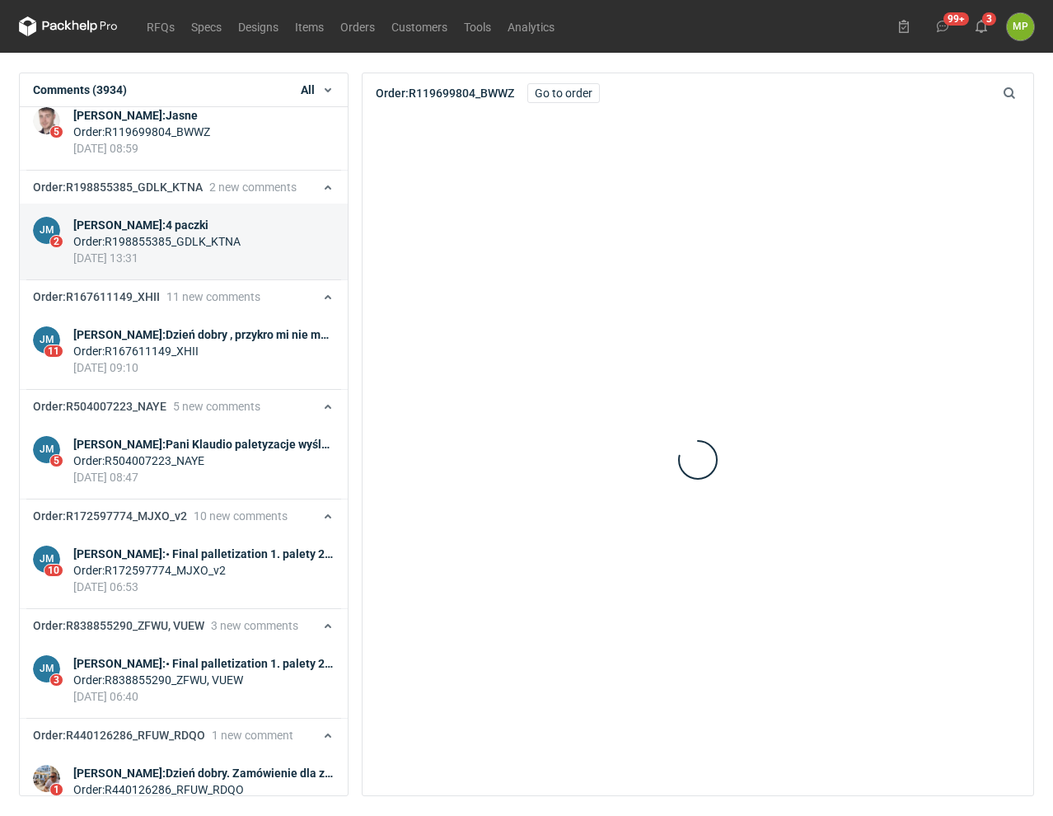
scroll to position [4076, 0]
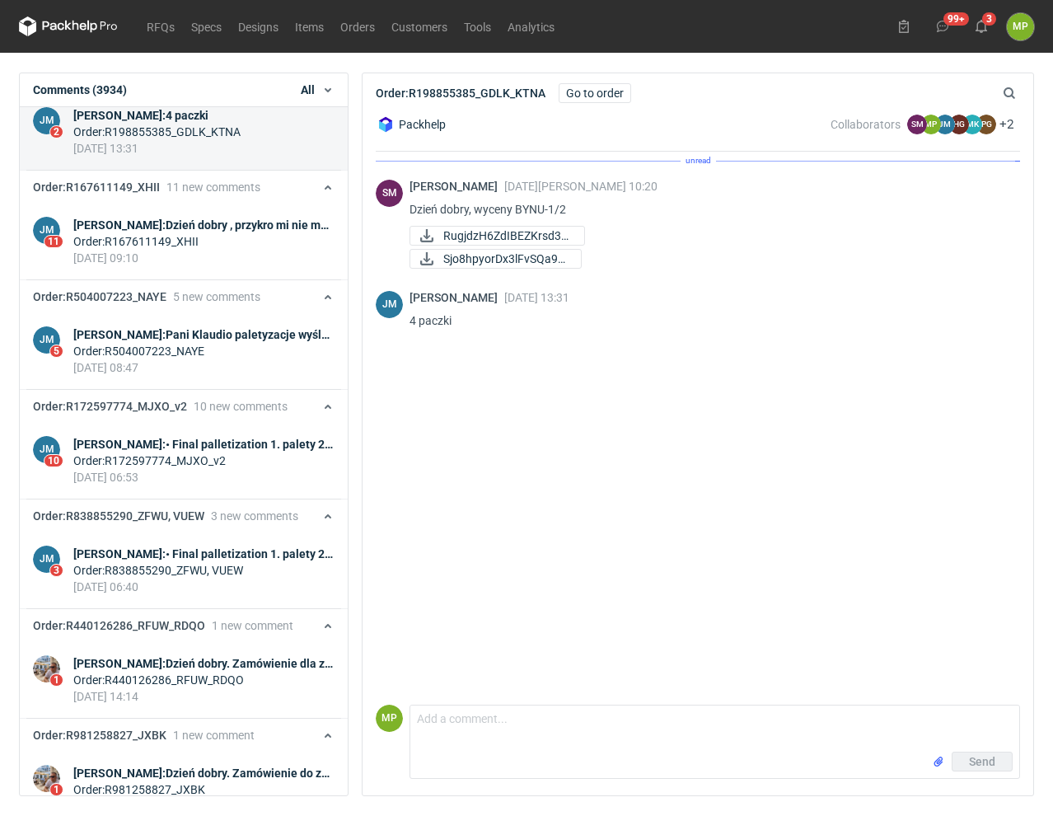
click at [203, 250] on div "Order : R167611149_XHII" at bounding box center [203, 241] width 261 height 16
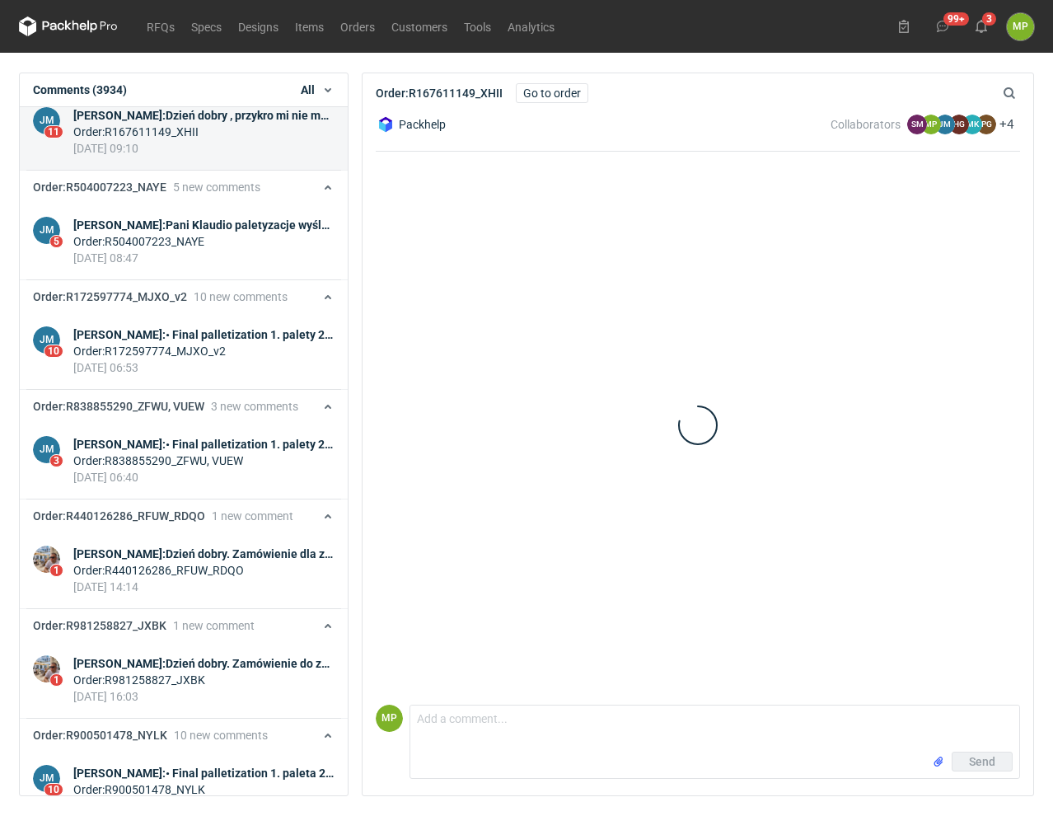
scroll to position [347, 0]
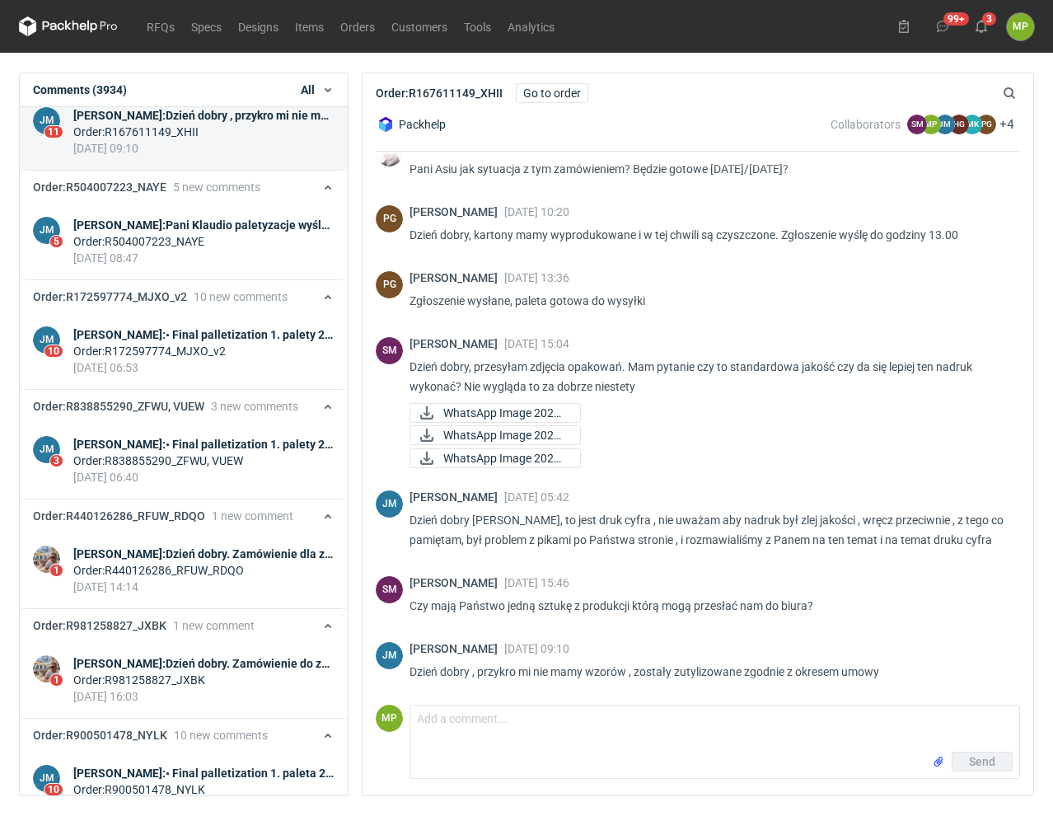
click at [203, 250] on div "Order : R504007223_NAYE" at bounding box center [203, 241] width 261 height 16
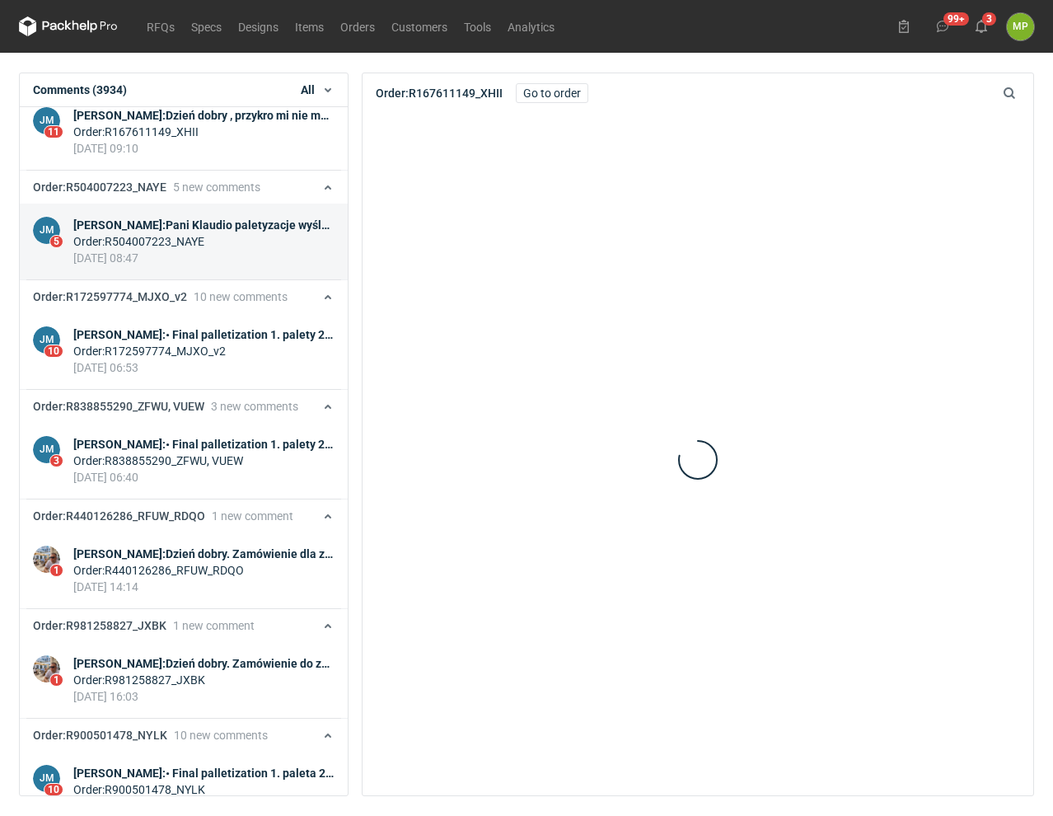
scroll to position [4295, 0]
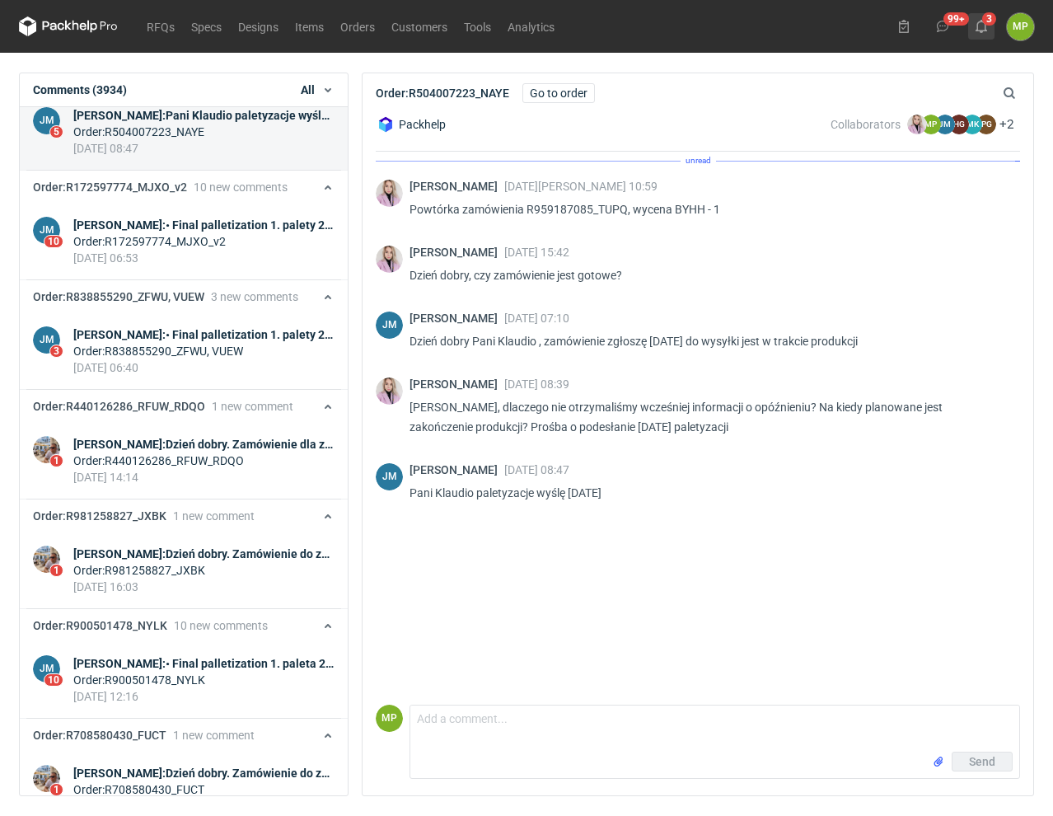
click at [983, 24] on icon at bounding box center [981, 26] width 13 height 13
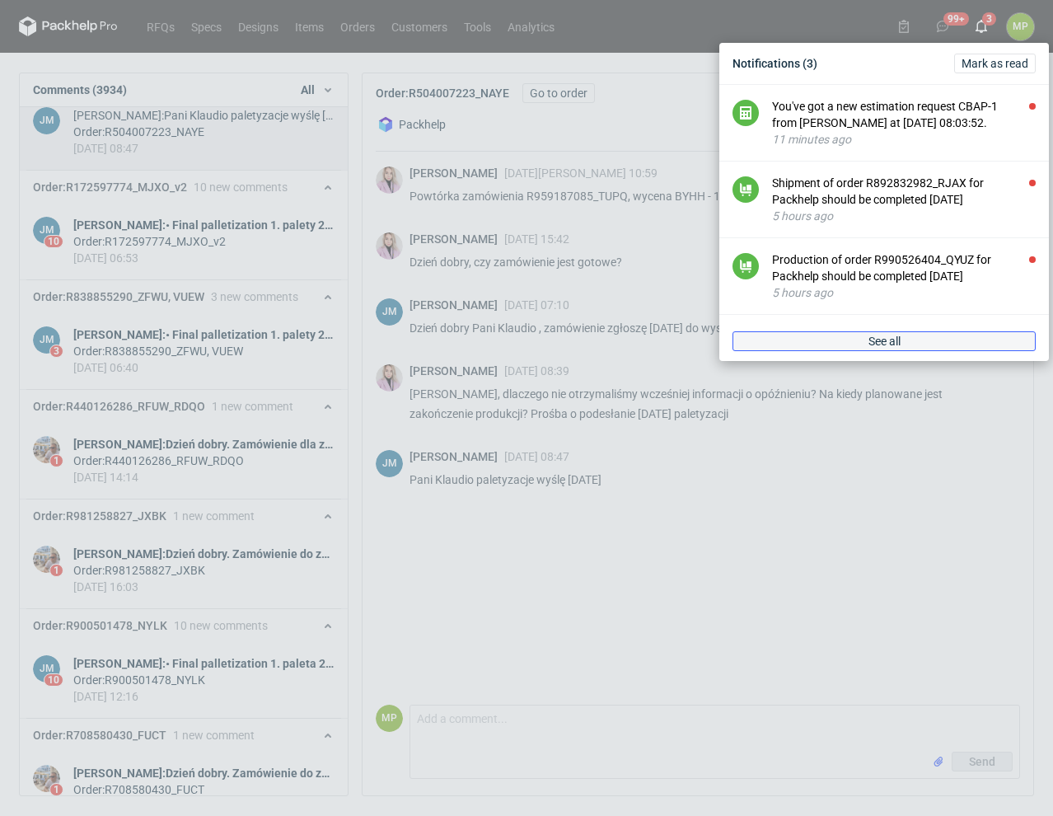
click at [940, 340] on link "See all" at bounding box center [884, 341] width 303 height 20
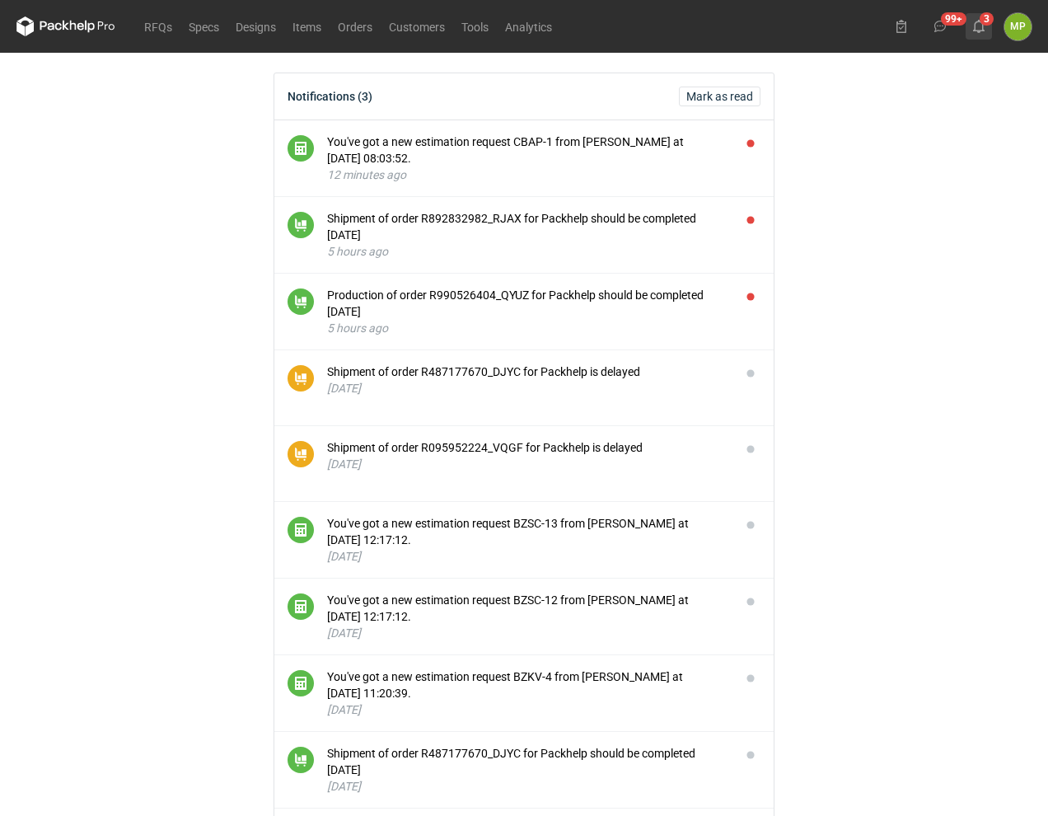
click at [976, 28] on use at bounding box center [979, 26] width 12 height 13
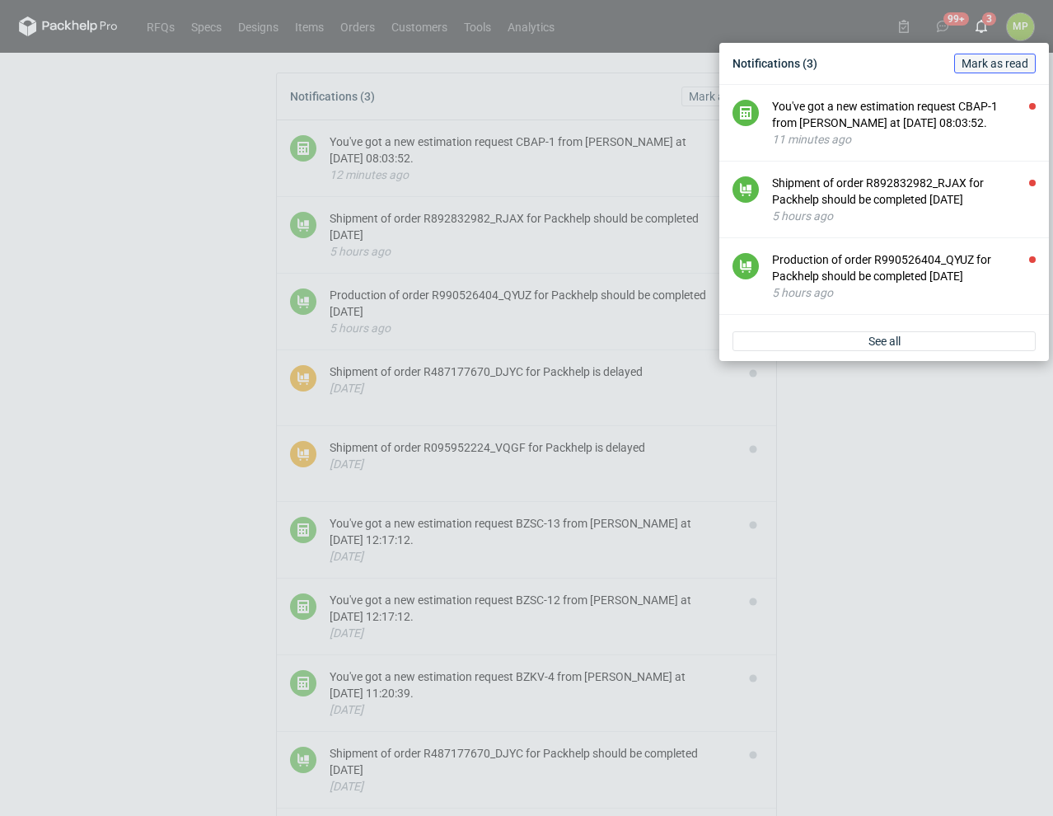
click at [992, 60] on span "Mark as read" at bounding box center [995, 64] width 67 height 12
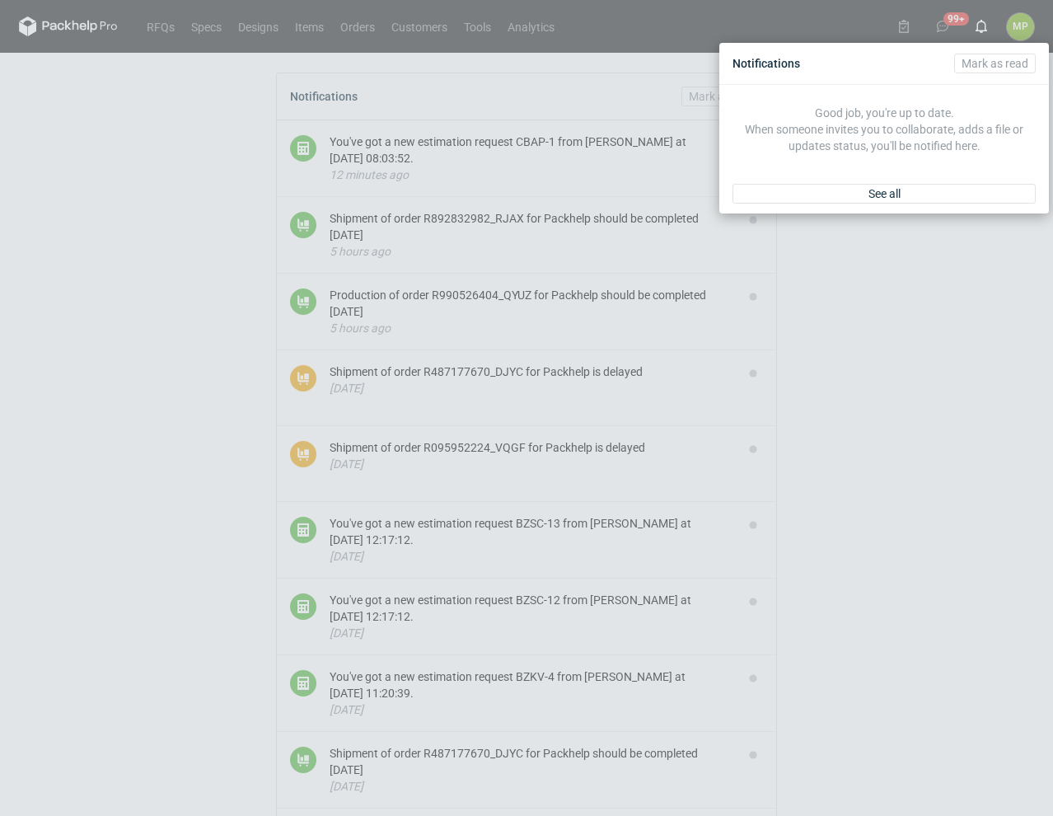
click at [88, 67] on div "Notifications [PERSON_NAME] as read Good job, you're up to date. When someone i…" at bounding box center [526, 408] width 1053 height 816
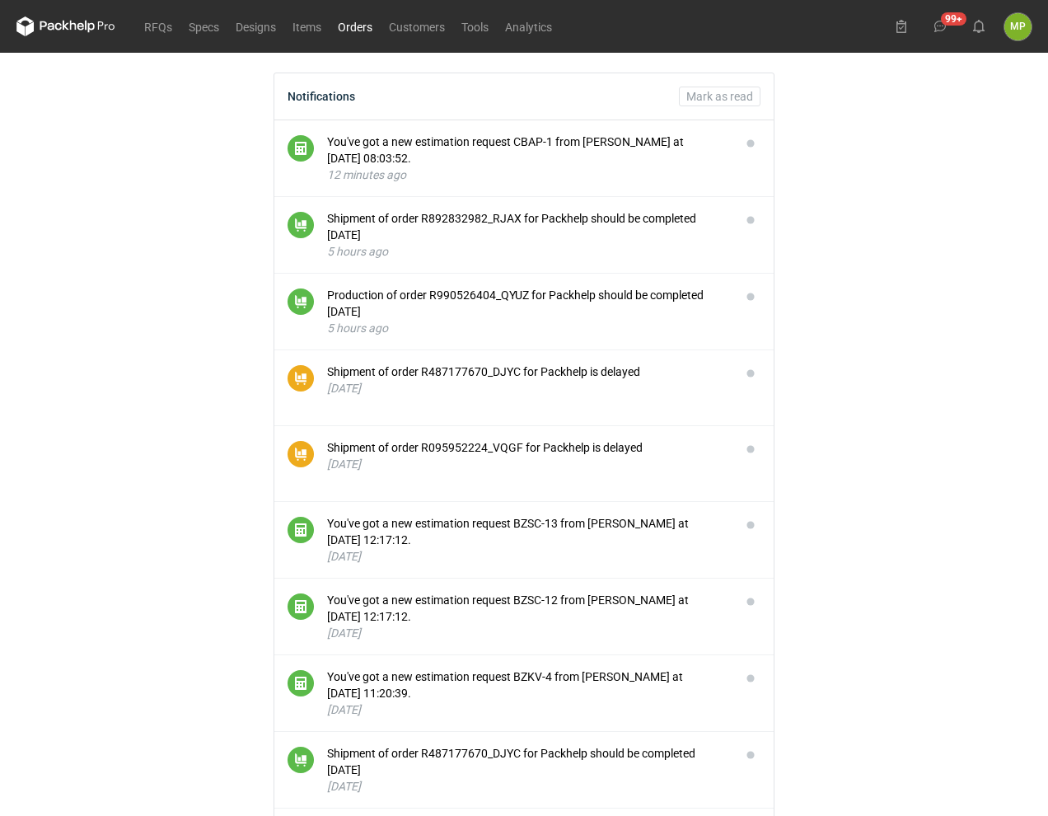
click at [351, 30] on link "Orders" at bounding box center [355, 26] width 51 height 20
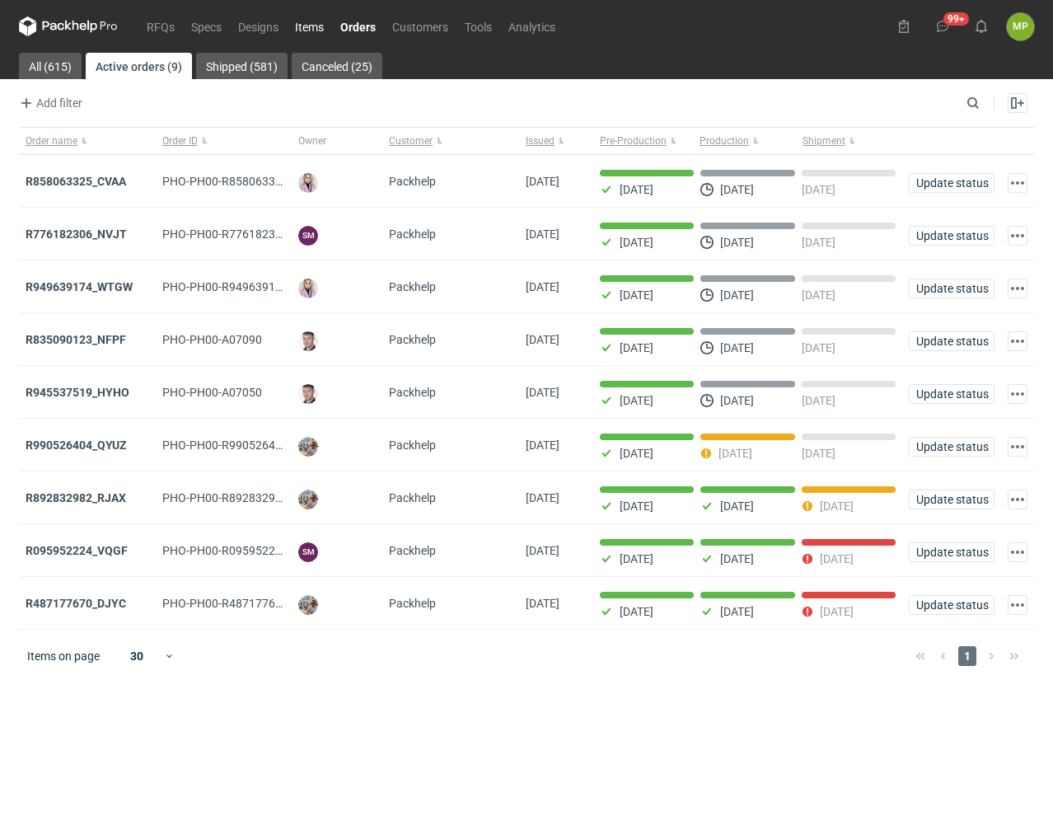
click at [316, 29] on link "Items" at bounding box center [309, 26] width 45 height 20
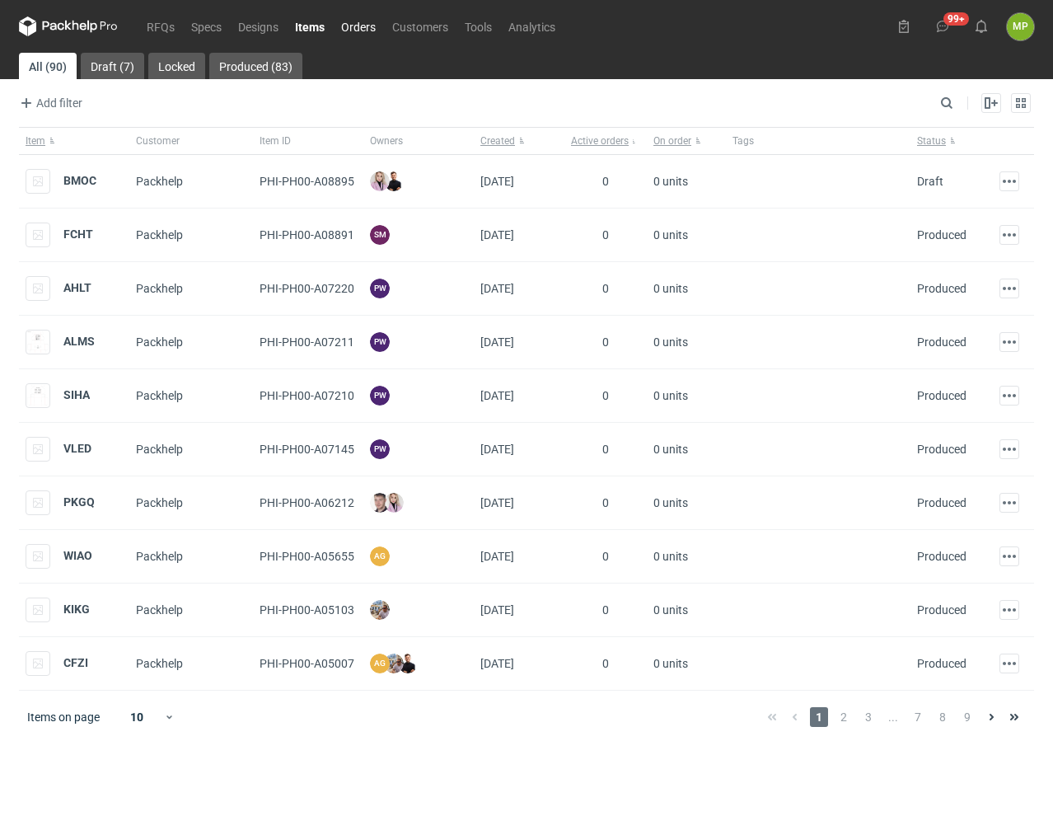
click at [359, 29] on link "Orders" at bounding box center [358, 26] width 51 height 20
